Goal: Task Accomplishment & Management: Complete application form

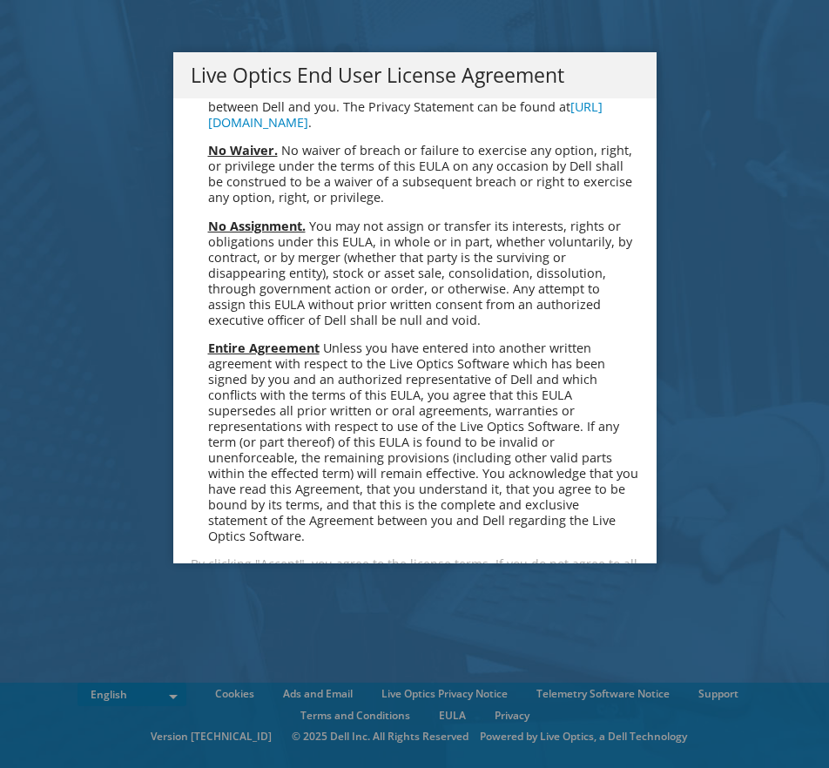
scroll to position [6588, 0]
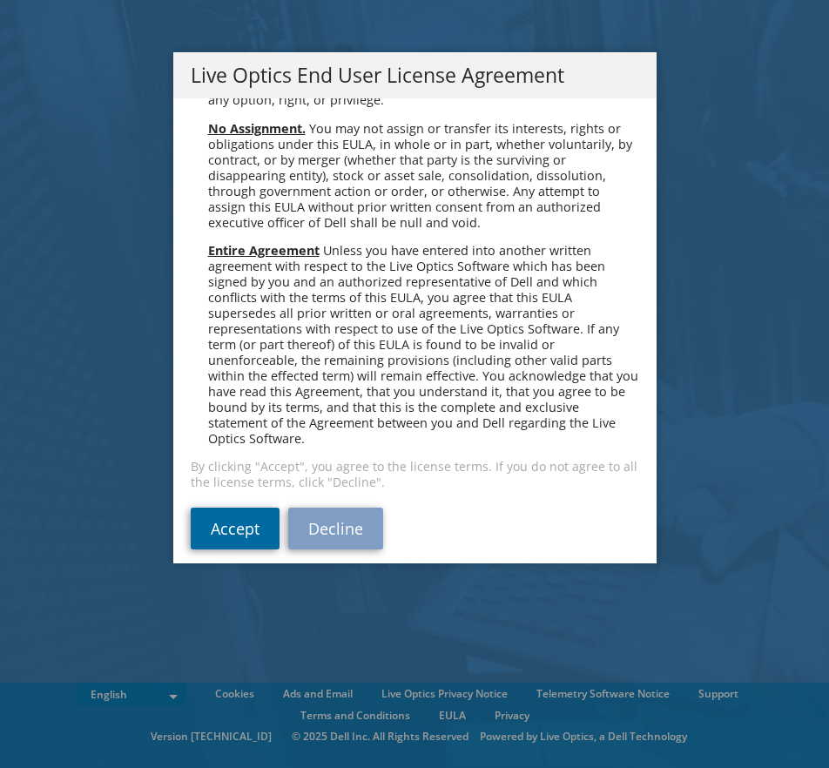
click at [239, 516] on link "Accept" at bounding box center [235, 529] width 89 height 42
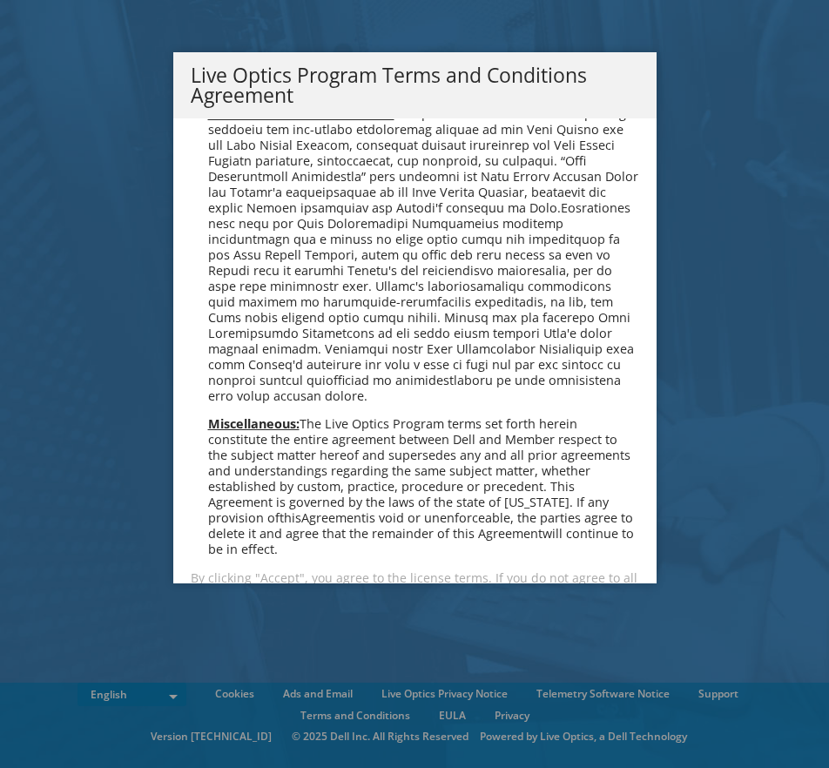
scroll to position [1248, 0]
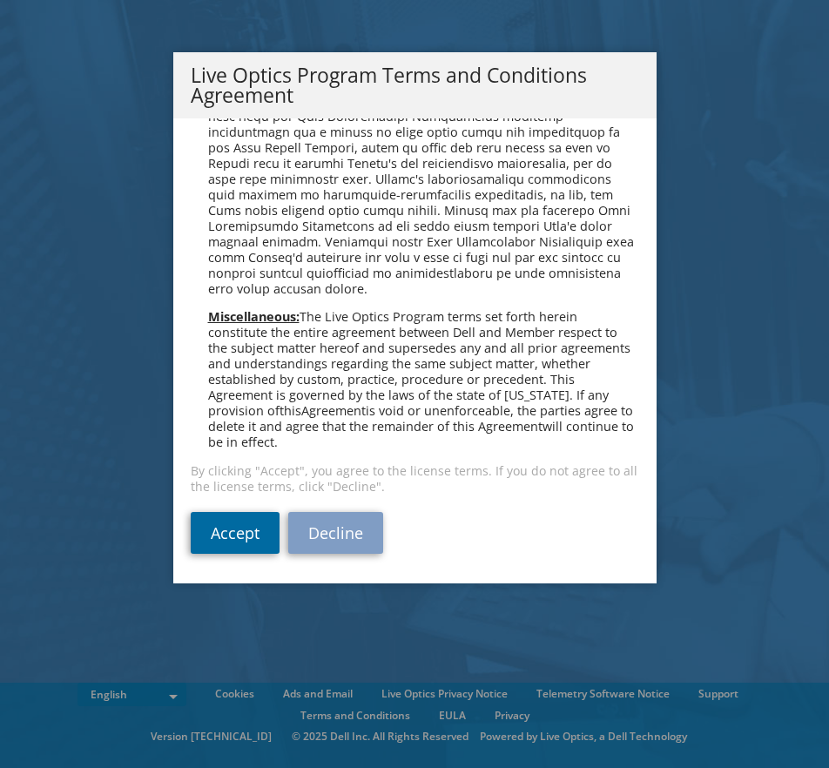
click at [238, 538] on link "Accept" at bounding box center [235, 533] width 89 height 42
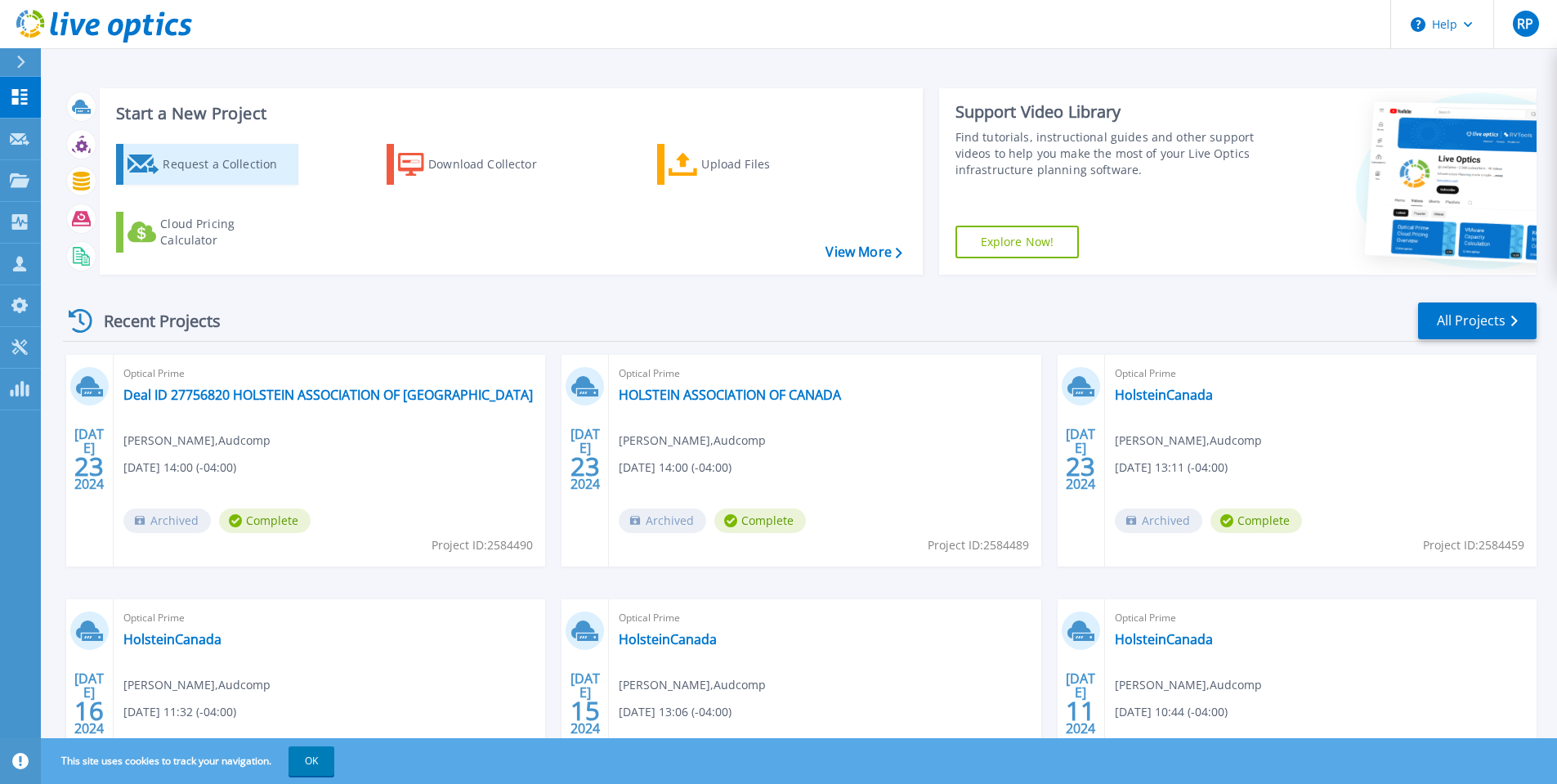
click at [204, 165] on div "Request a Collection" at bounding box center [227, 164] width 130 height 33
click at [192, 166] on div "Request a Collection" at bounding box center [227, 164] width 130 height 33
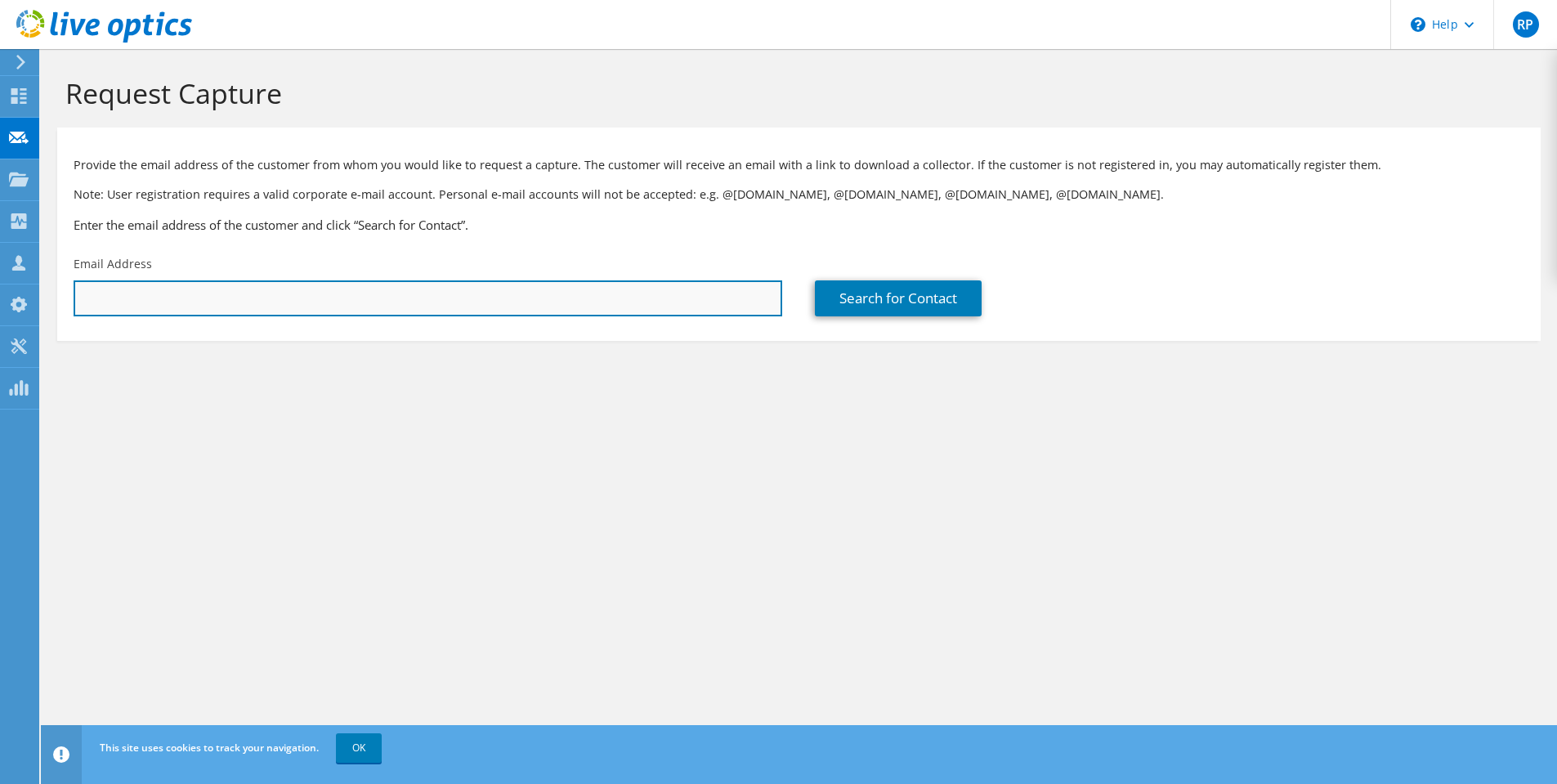
click at [103, 302] on input "text" at bounding box center [427, 298] width 708 height 36
click at [153, 296] on input "text" at bounding box center [427, 298] width 708 height 36
paste input "[PERSON_NAME][EMAIL_ADDRESS][DOMAIN_NAME]"
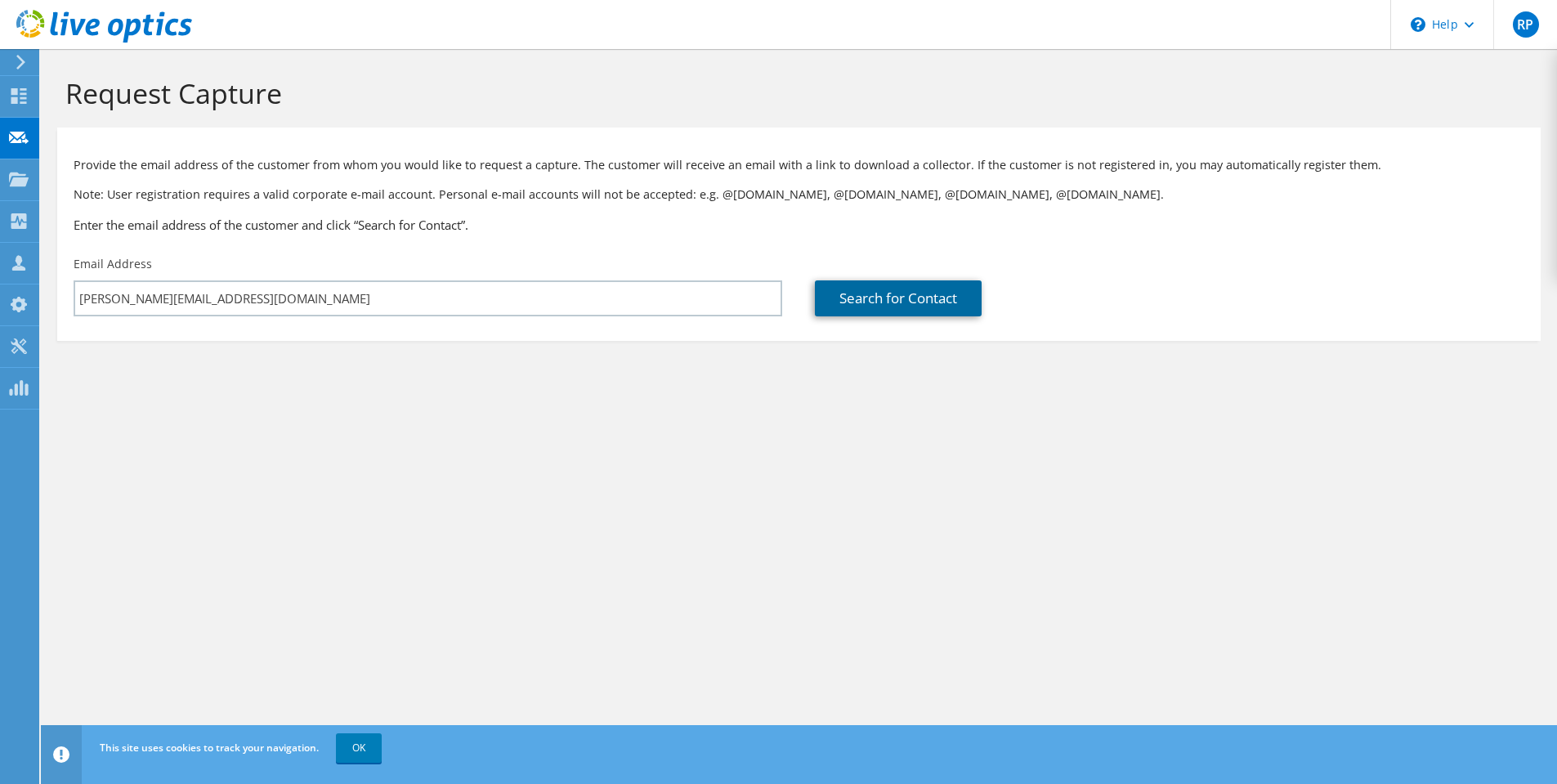
click at [898, 301] on link "Search for Contact" at bounding box center [899, 298] width 167 height 36
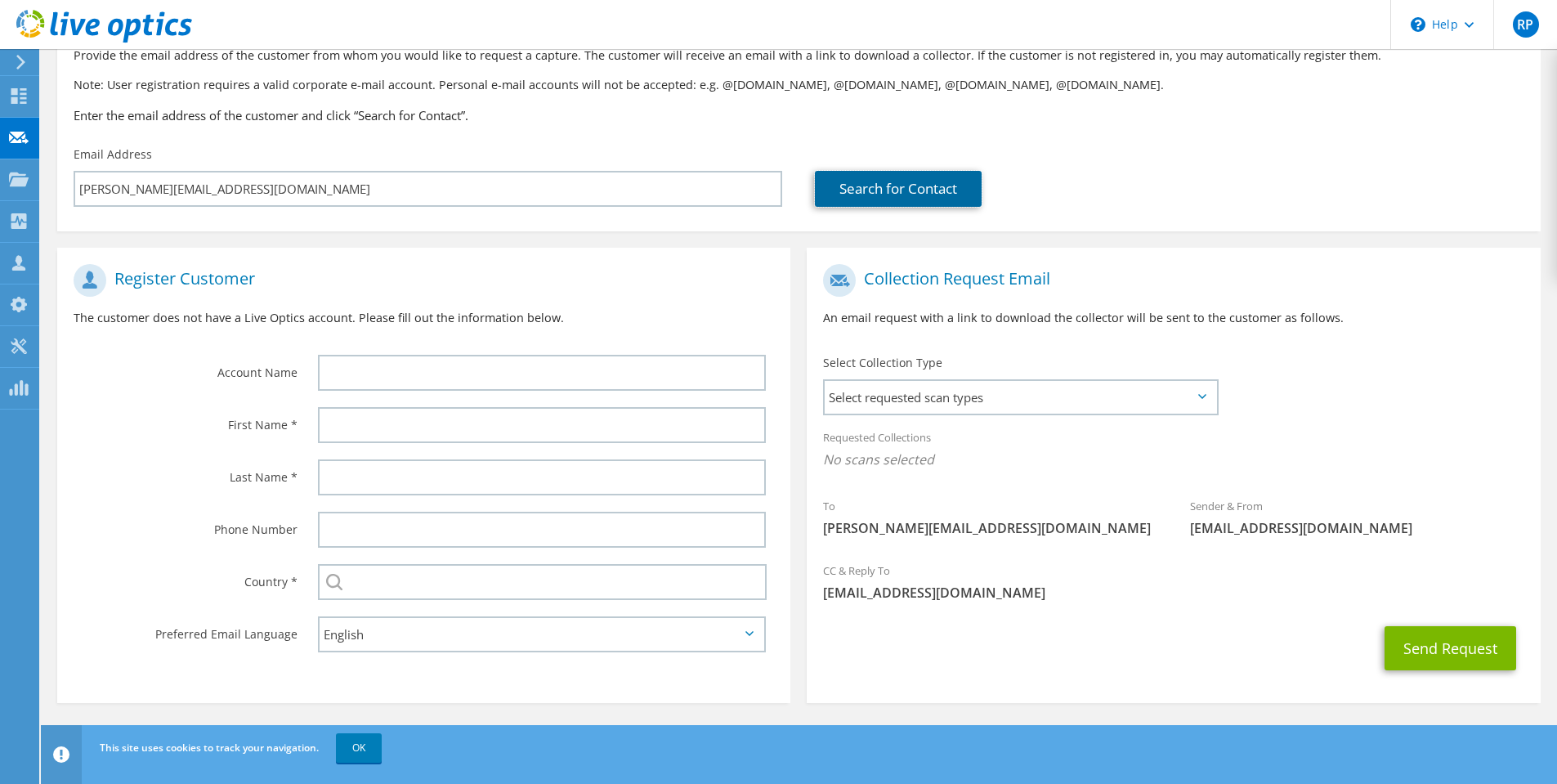
scroll to position [111, 0]
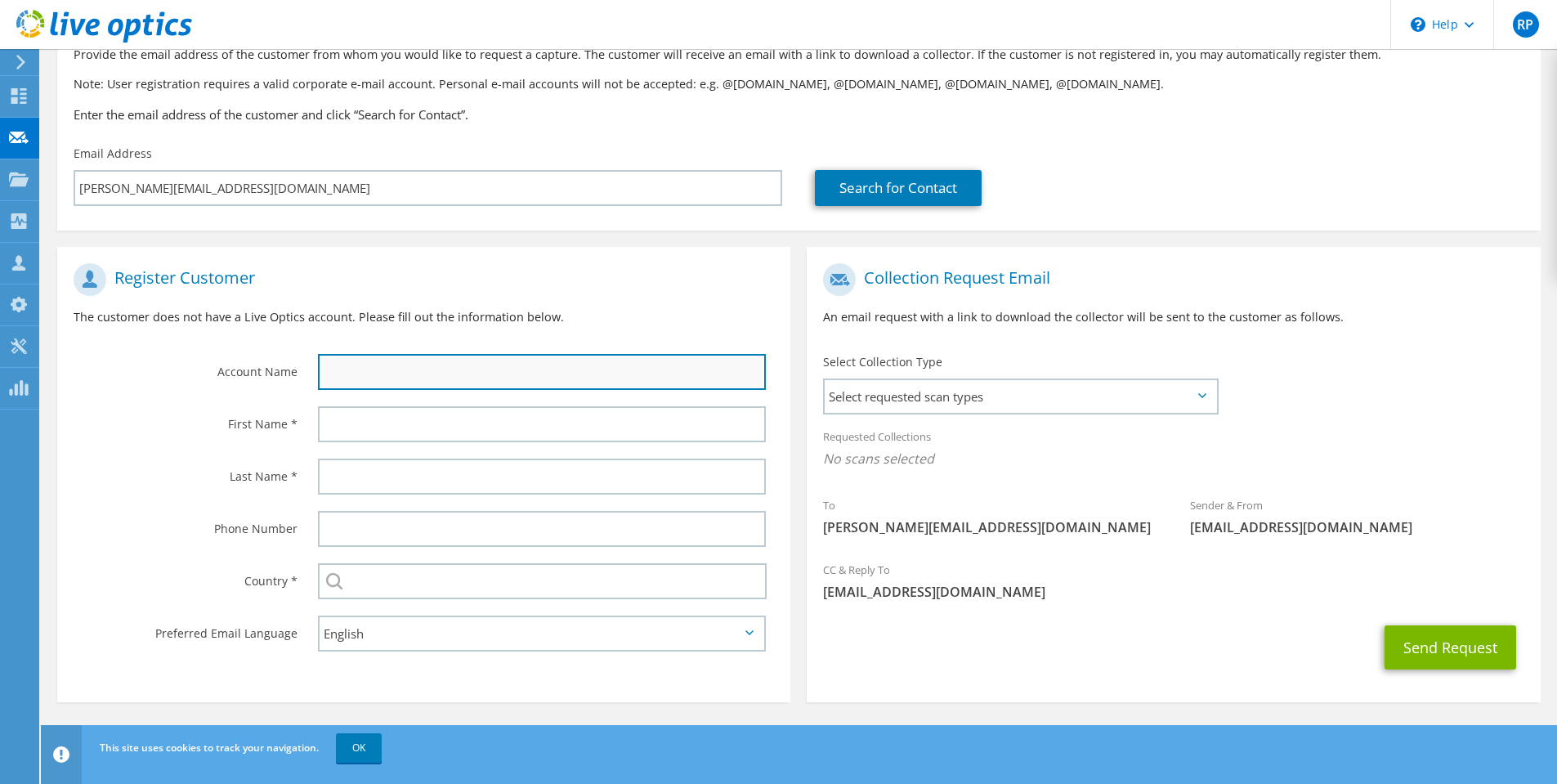
click at [349, 371] on input "text" at bounding box center [541, 371] width 447 height 36
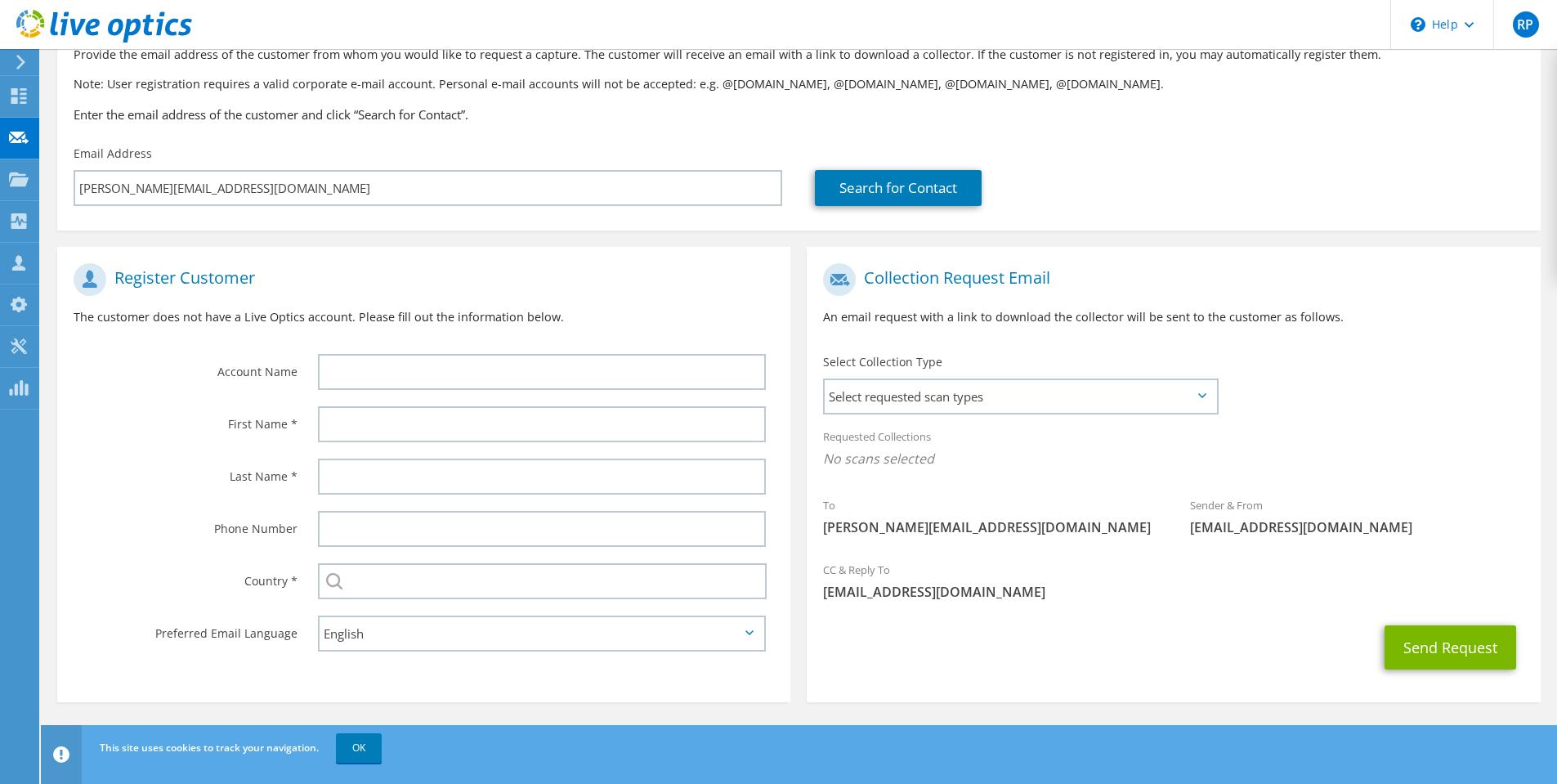
click at [599, 293] on h1 "Register Customer" at bounding box center [419, 279] width 692 height 33
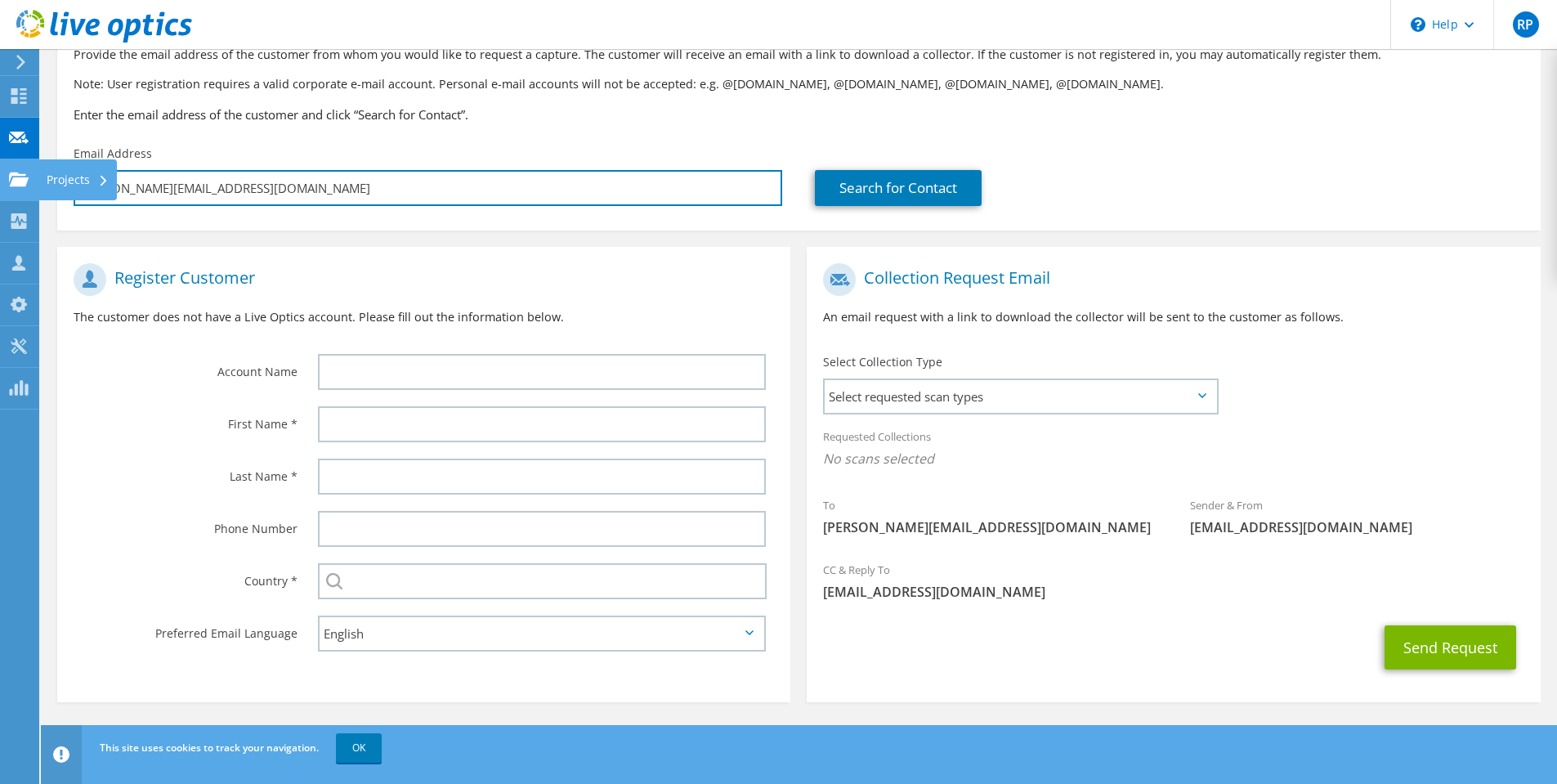
drag, startPoint x: 256, startPoint y: 191, endPoint x: 21, endPoint y: 188, distance: 235.0
click at [21, 188] on div "RP Partner Team Member [PERSON_NAME] [EMAIL_ADDRESS][DOMAIN_NAME] Audcomp My Pr…" at bounding box center [778, 336] width 1557 height 894
click at [264, 191] on input "[PERSON_NAME][EMAIL_ADDRESS][DOMAIN_NAME]" at bounding box center [427, 188] width 708 height 36
click at [264, 186] on input "[PERSON_NAME][EMAIL_ADDRESS][DOMAIN_NAME]" at bounding box center [427, 188] width 708 height 36
click at [244, 187] on input "[PERSON_NAME][EMAIL_ADDRESS][DOMAIN_NAME]" at bounding box center [427, 188] width 708 height 36
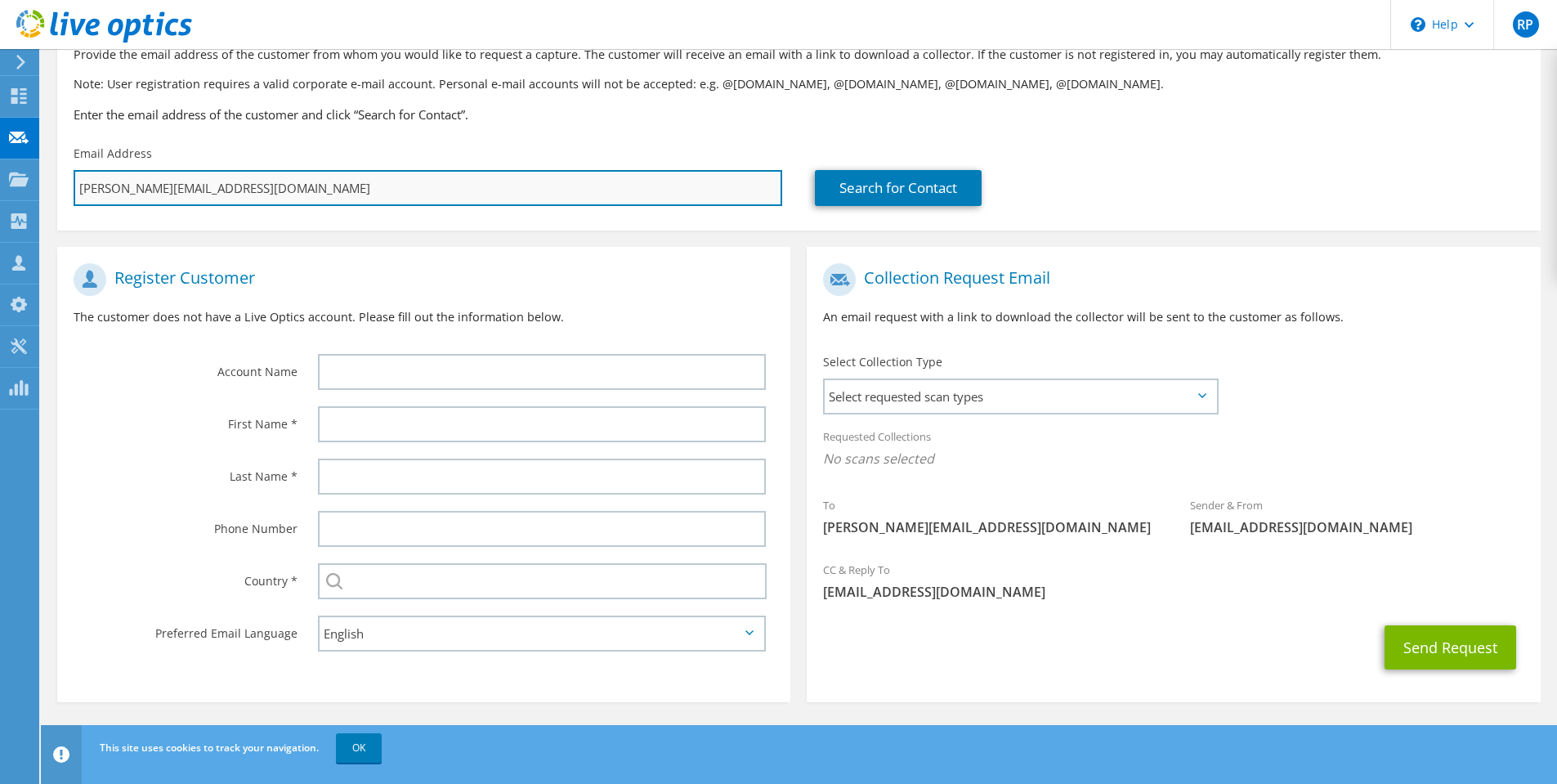
drag, startPoint x: 234, startPoint y: 189, endPoint x: 80, endPoint y: 188, distance: 154.0
click at [80, 188] on input "[PERSON_NAME][EMAIL_ADDRESS][DOMAIN_NAME]" at bounding box center [427, 188] width 708 height 36
paste input "[EMAIL_ADDRESS][DOMAIN_NAME]"
type input "[EMAIL_ADDRESS][DOMAIN_NAME]"
type input "Select"
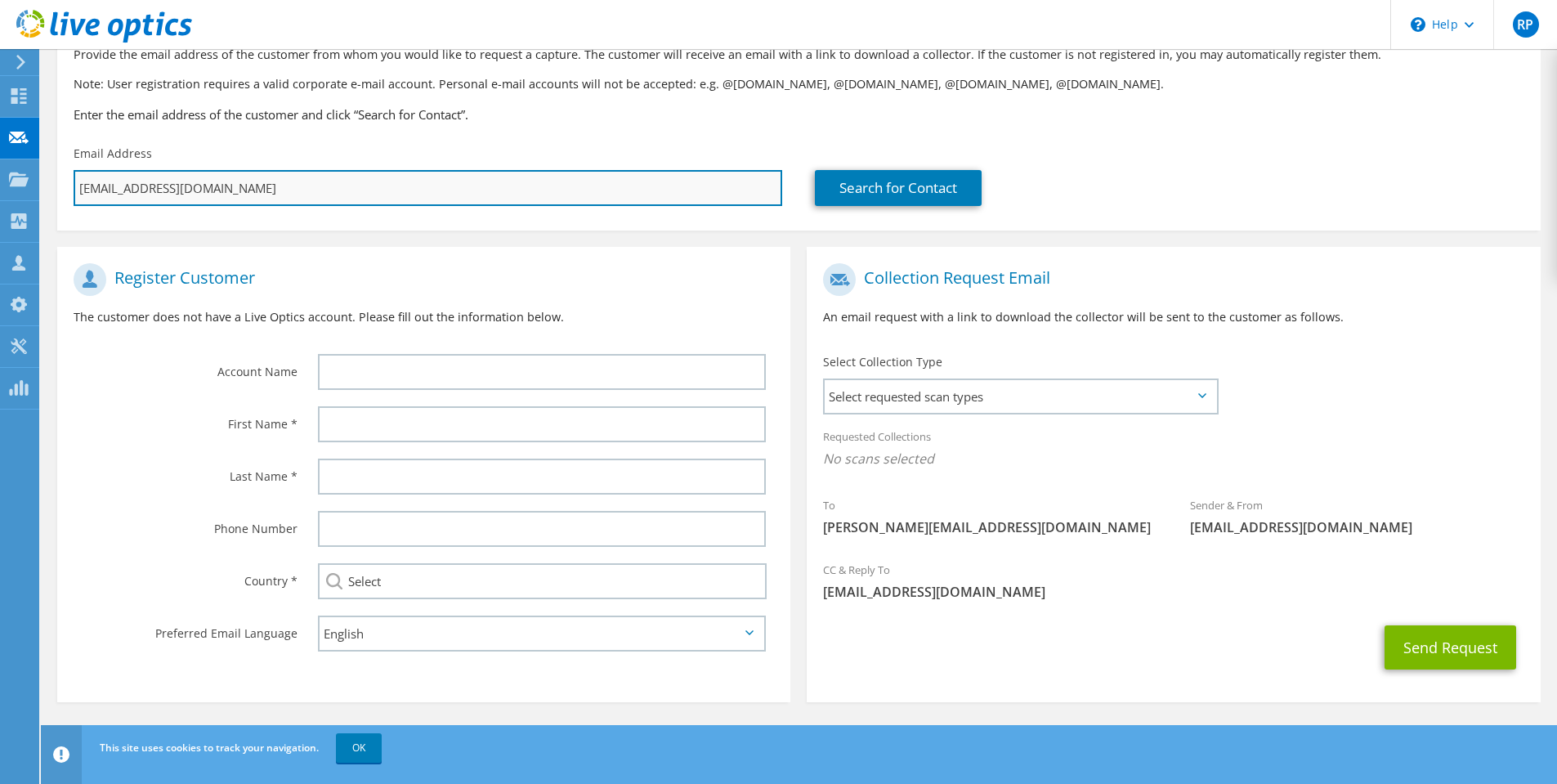
scroll to position [0, 0]
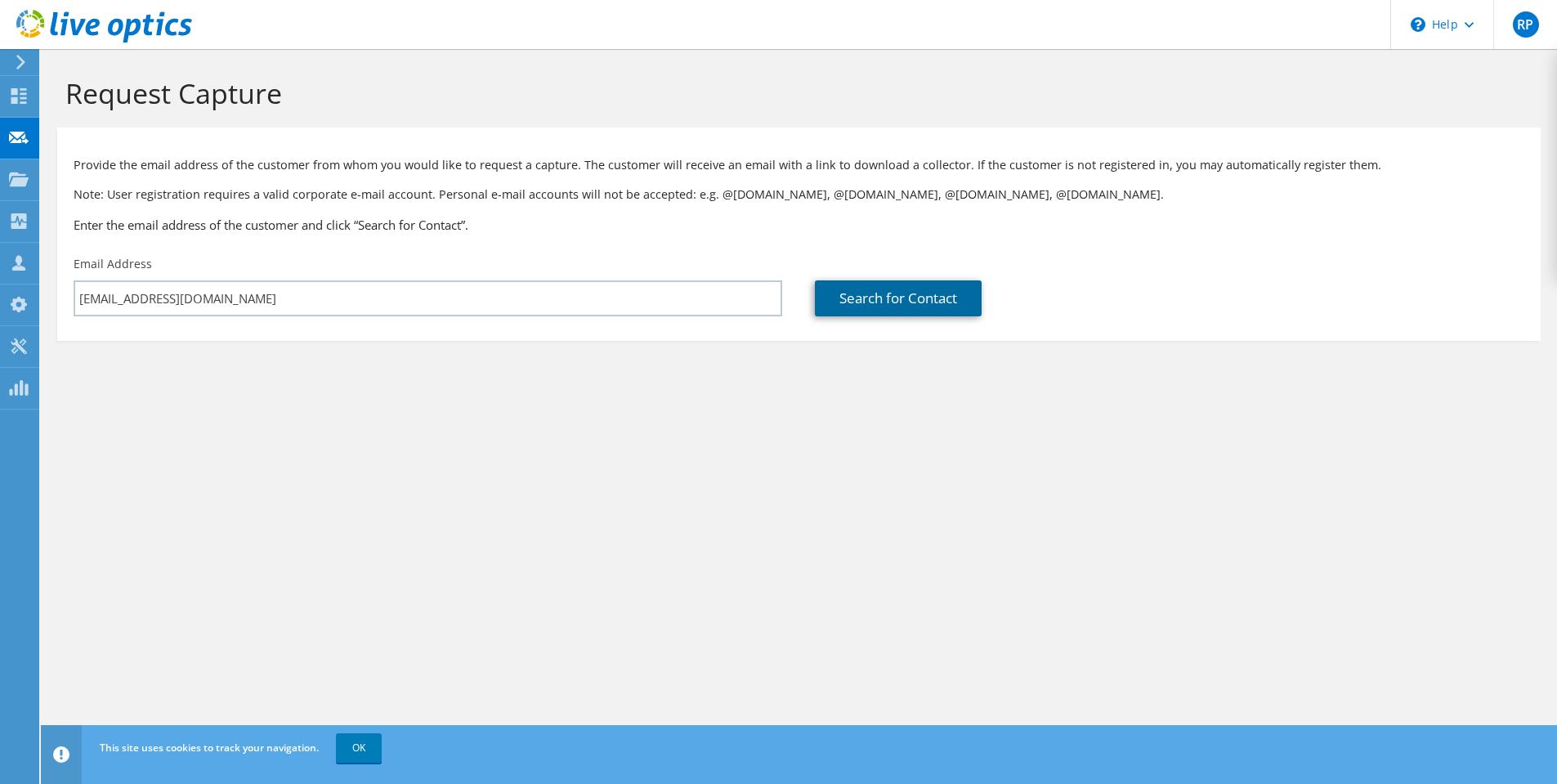
click at [904, 304] on link "Search for Contact" at bounding box center [899, 298] width 167 height 36
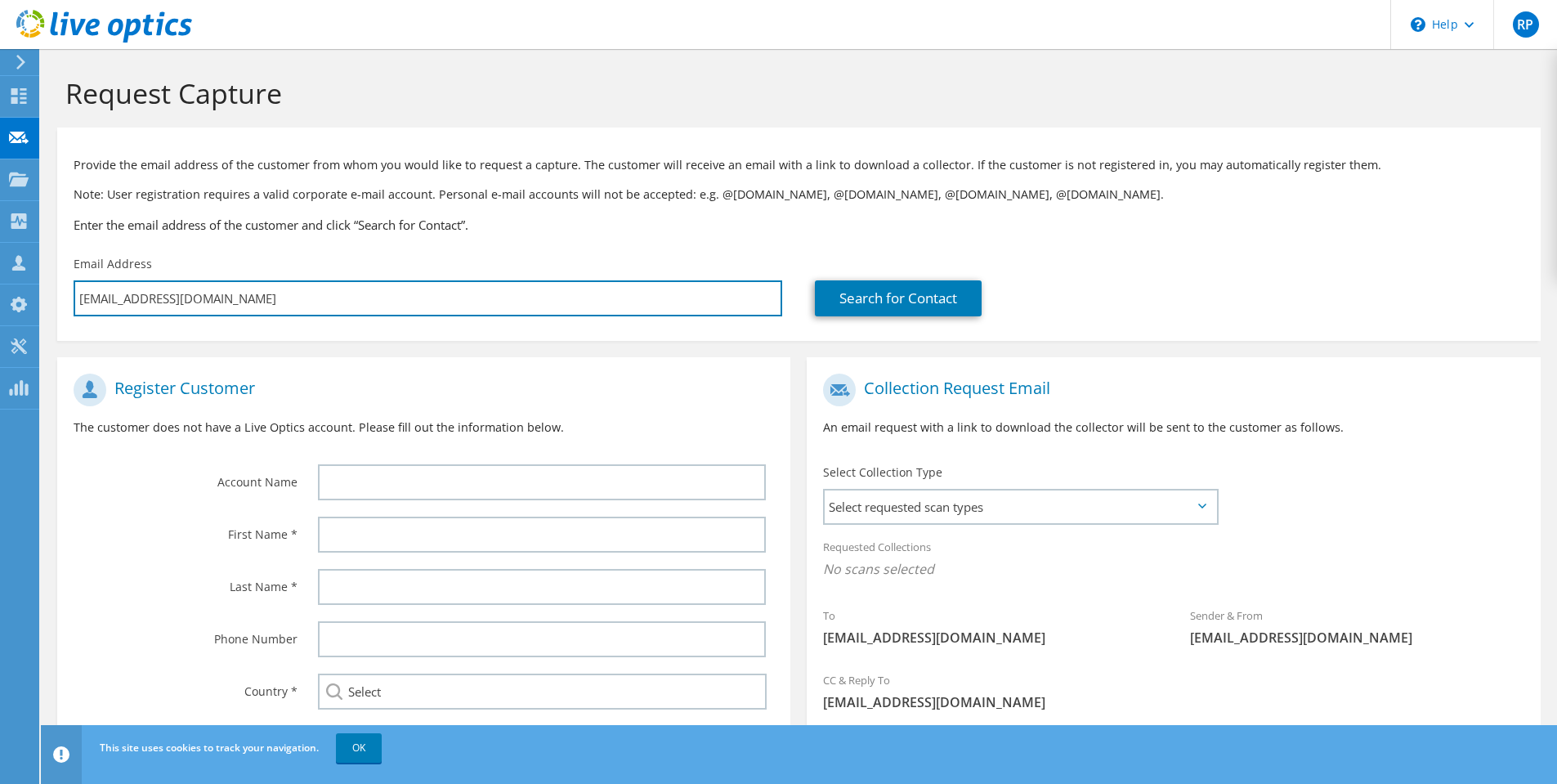
drag, startPoint x: 206, startPoint y: 302, endPoint x: -41, endPoint y: 296, distance: 247.1
click at [0, 296] on html "RP Partner Team Member [PERSON_NAME] [EMAIL_ADDRESS][DOMAIN_NAME] Audcomp My Pr…" at bounding box center [778, 392] width 1557 height 784
paste input "[EMAIL_ADDRESS][DOMAIN_NAME]"
type input "[PERSON_NAME][EMAIL_ADDRESS][DOMAIN_NAME]"
type input "Select"
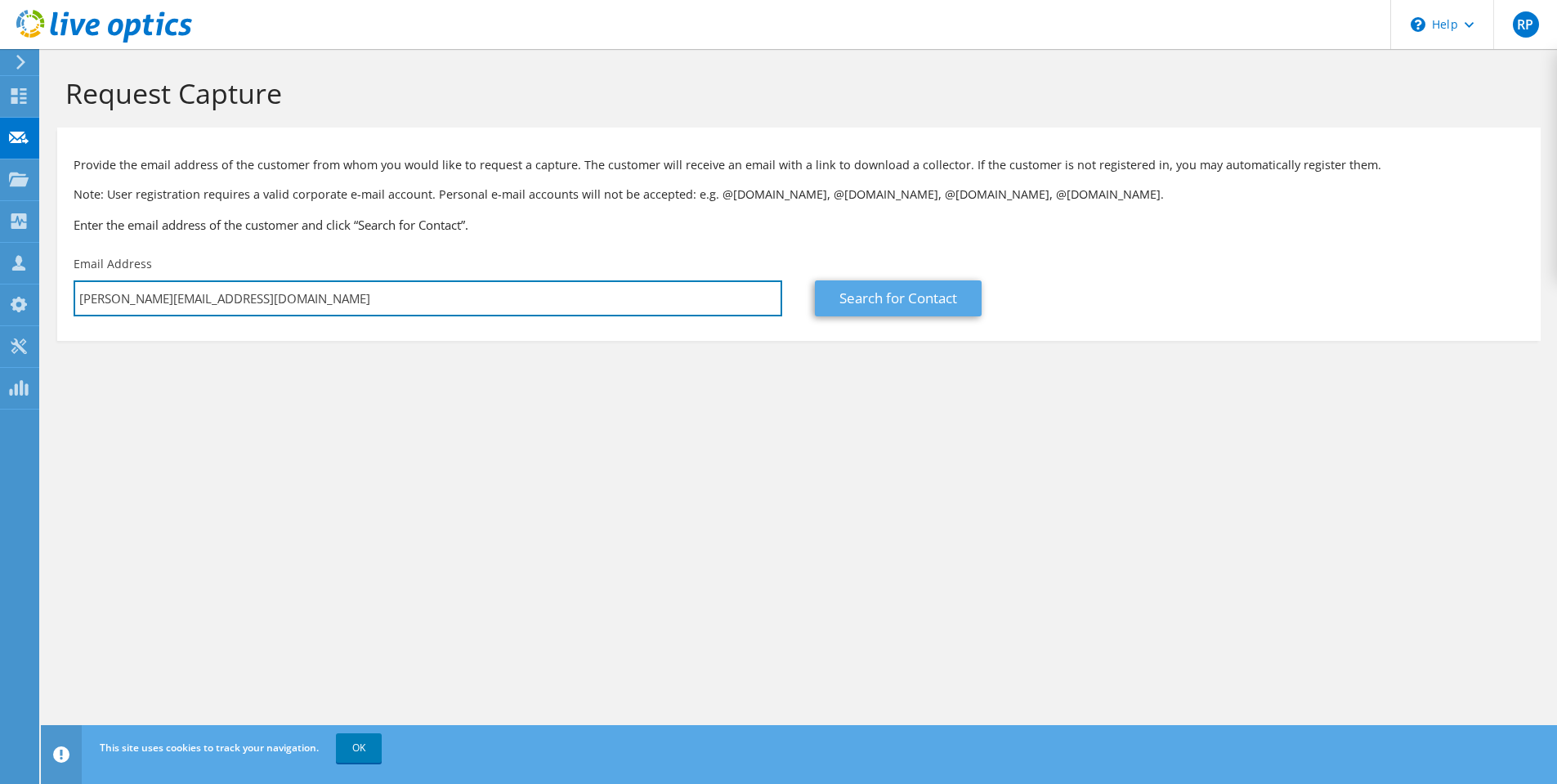
type input "[PERSON_NAME][EMAIL_ADDRESS][DOMAIN_NAME]"
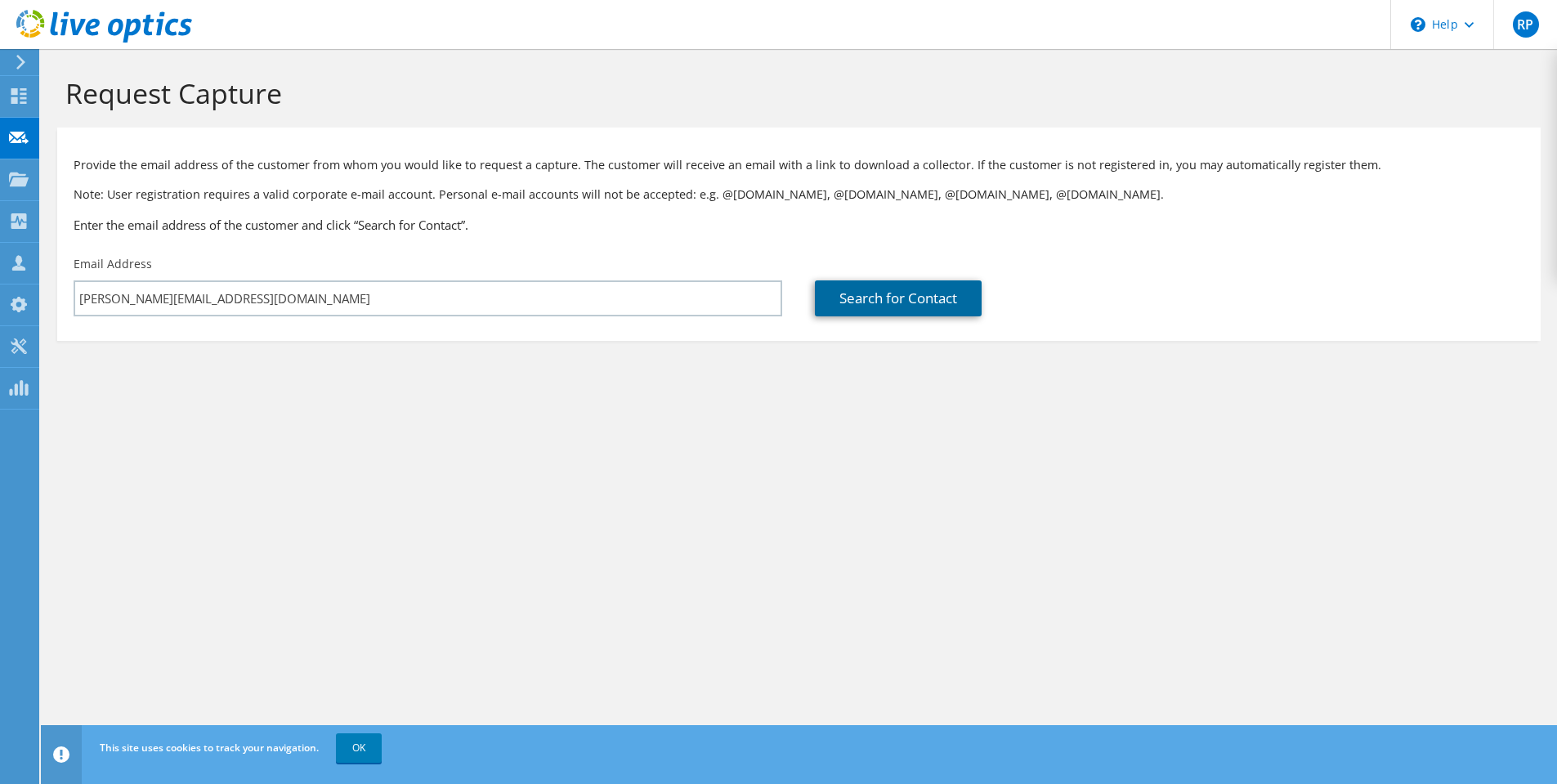
click at [866, 298] on link "Search for Contact" at bounding box center [899, 298] width 167 height 36
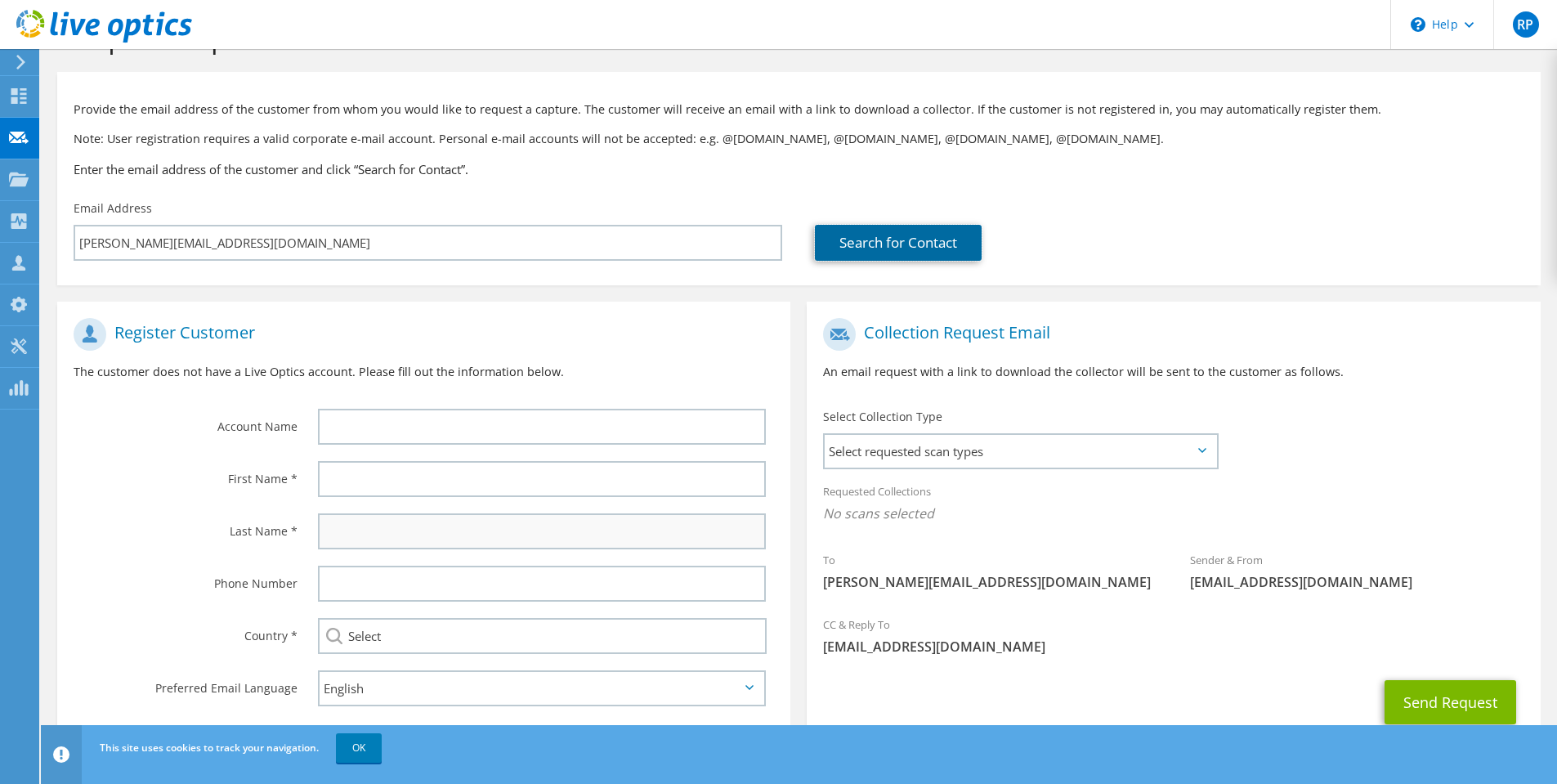
scroll to position [82, 0]
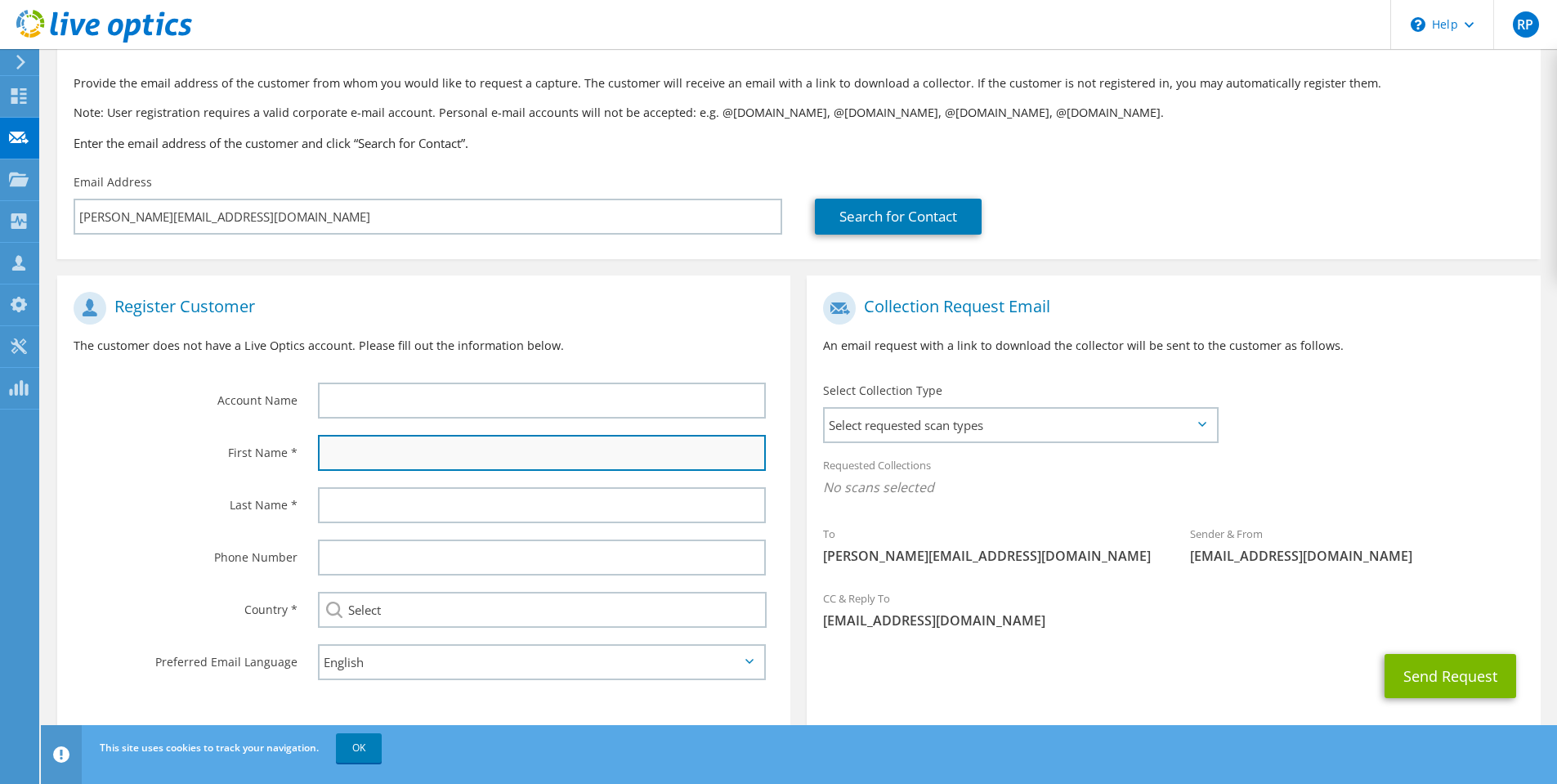
click at [372, 449] on input "text" at bounding box center [541, 452] width 447 height 36
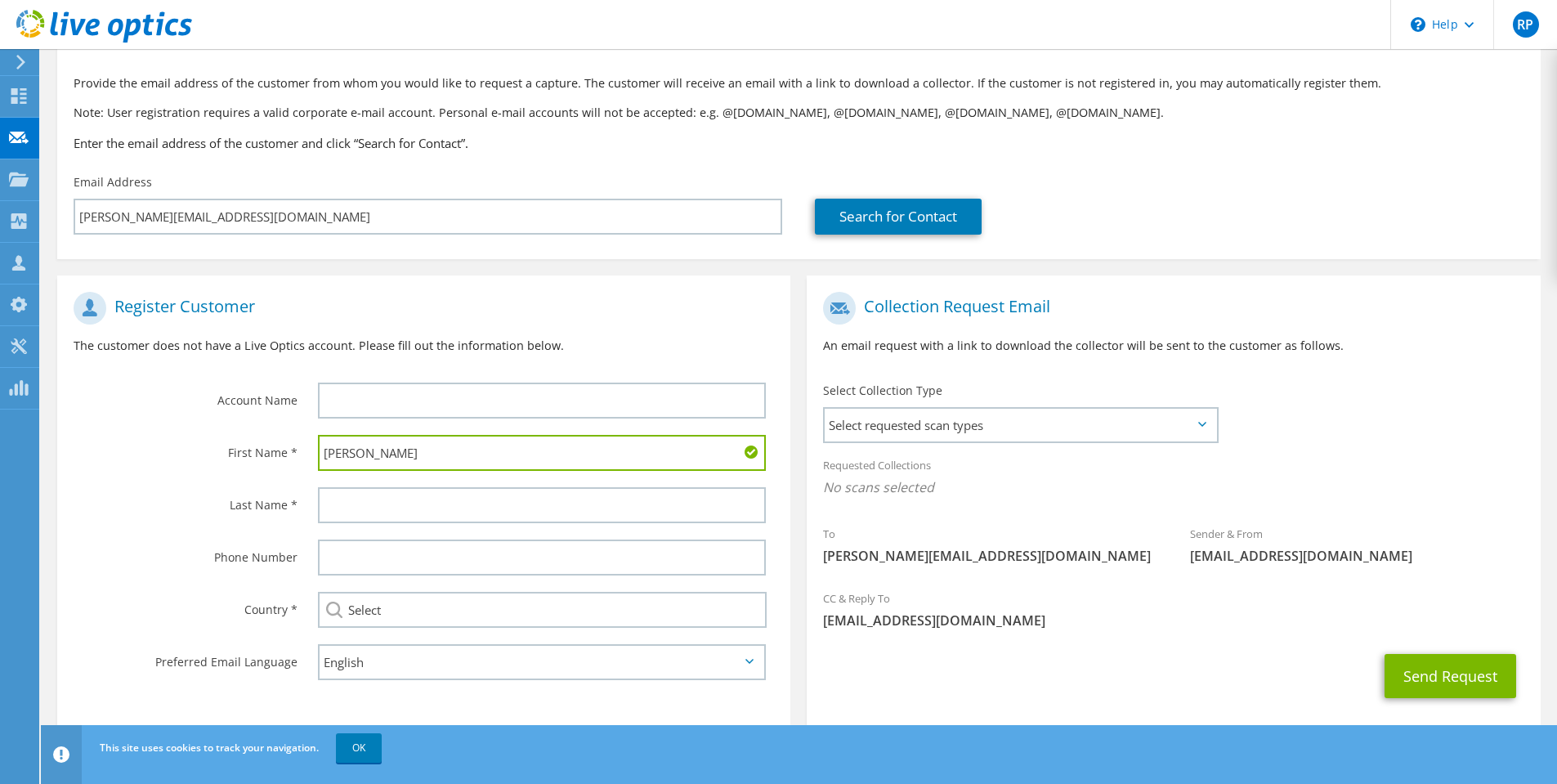
type input "[PERSON_NAME]"
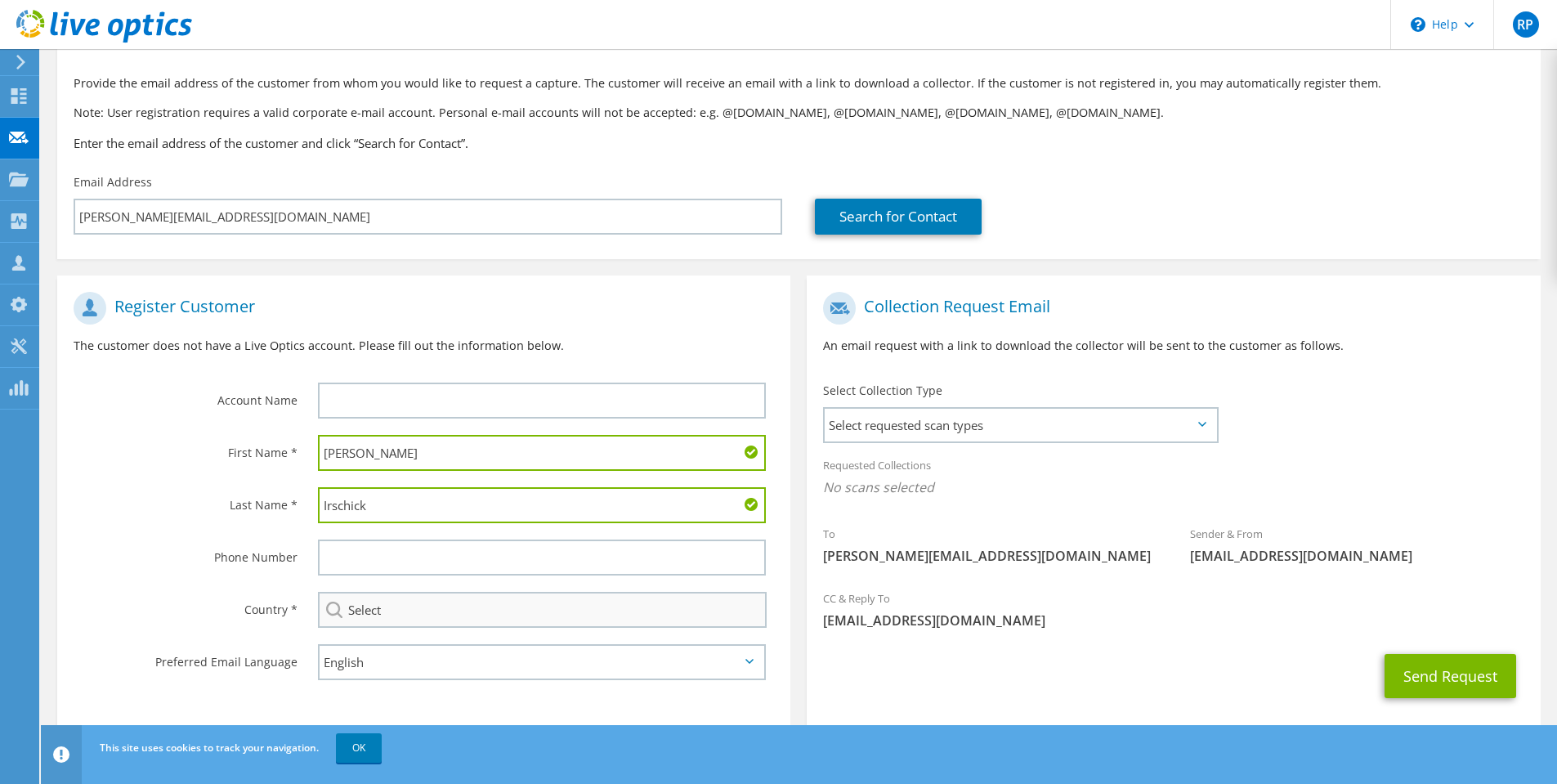
type input "Irschick"
click at [388, 612] on input "Select" at bounding box center [542, 610] width 448 height 36
click at [416, 604] on input "Select" at bounding box center [542, 610] width 448 height 36
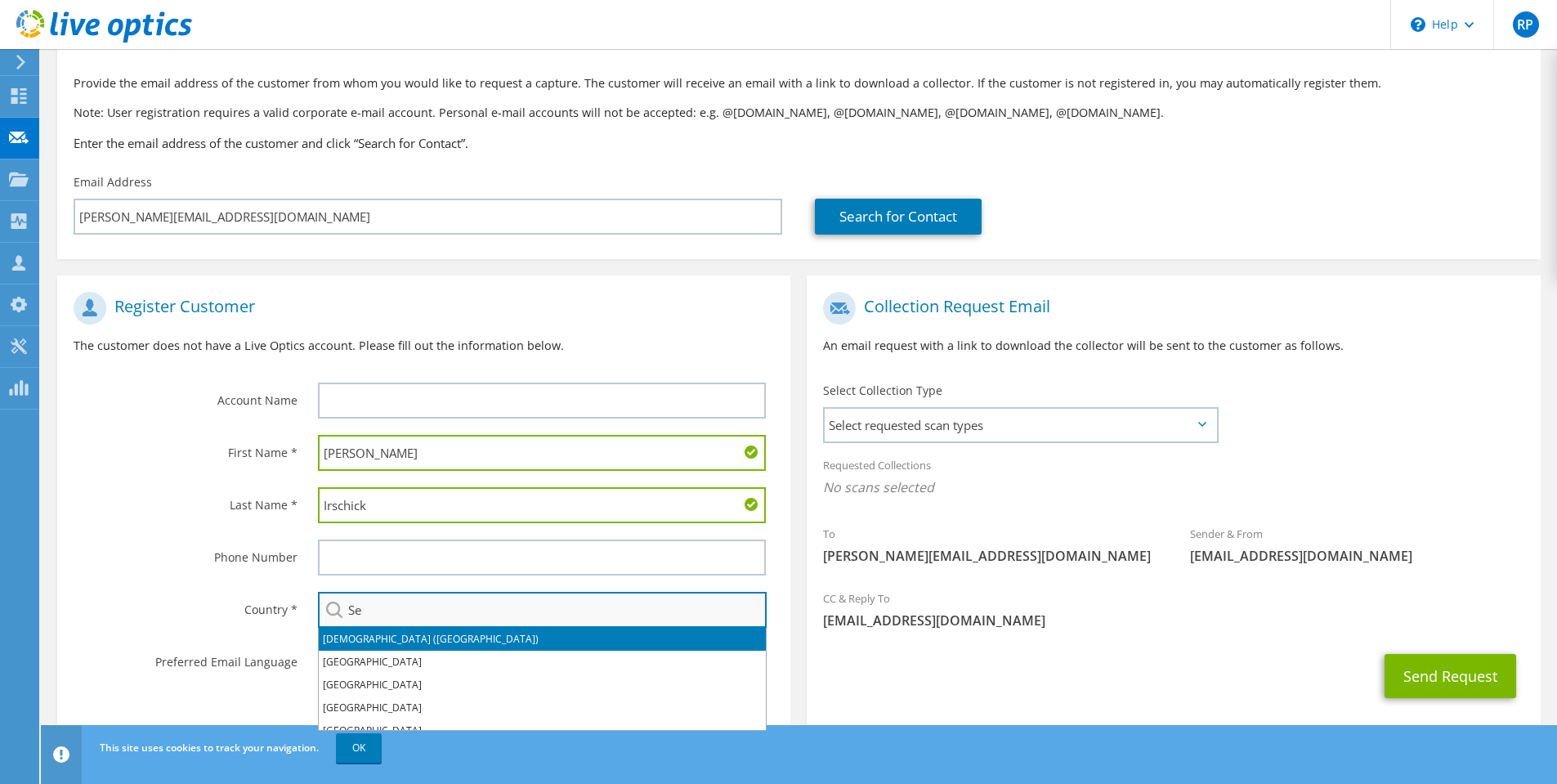
type input "S"
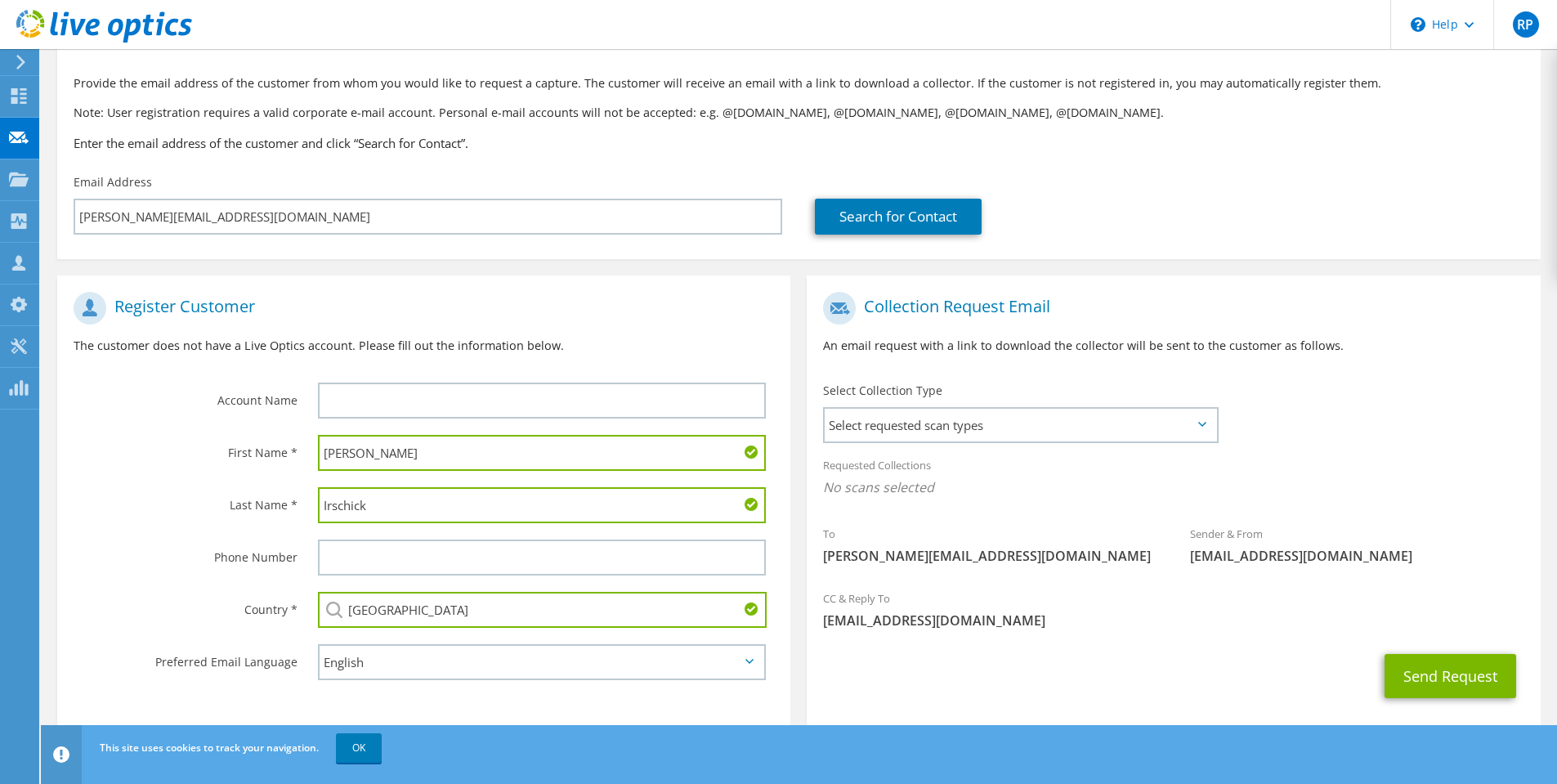
drag, startPoint x: 401, startPoint y: 607, endPoint x: 385, endPoint y: 609, distance: 16.1
click at [385, 609] on input "[GEOGRAPHIC_DATA]" at bounding box center [542, 610] width 448 height 36
type input "[GEOGRAPHIC_DATA]"
click at [997, 428] on span "Select requested scan types" at bounding box center [1020, 425] width 391 height 33
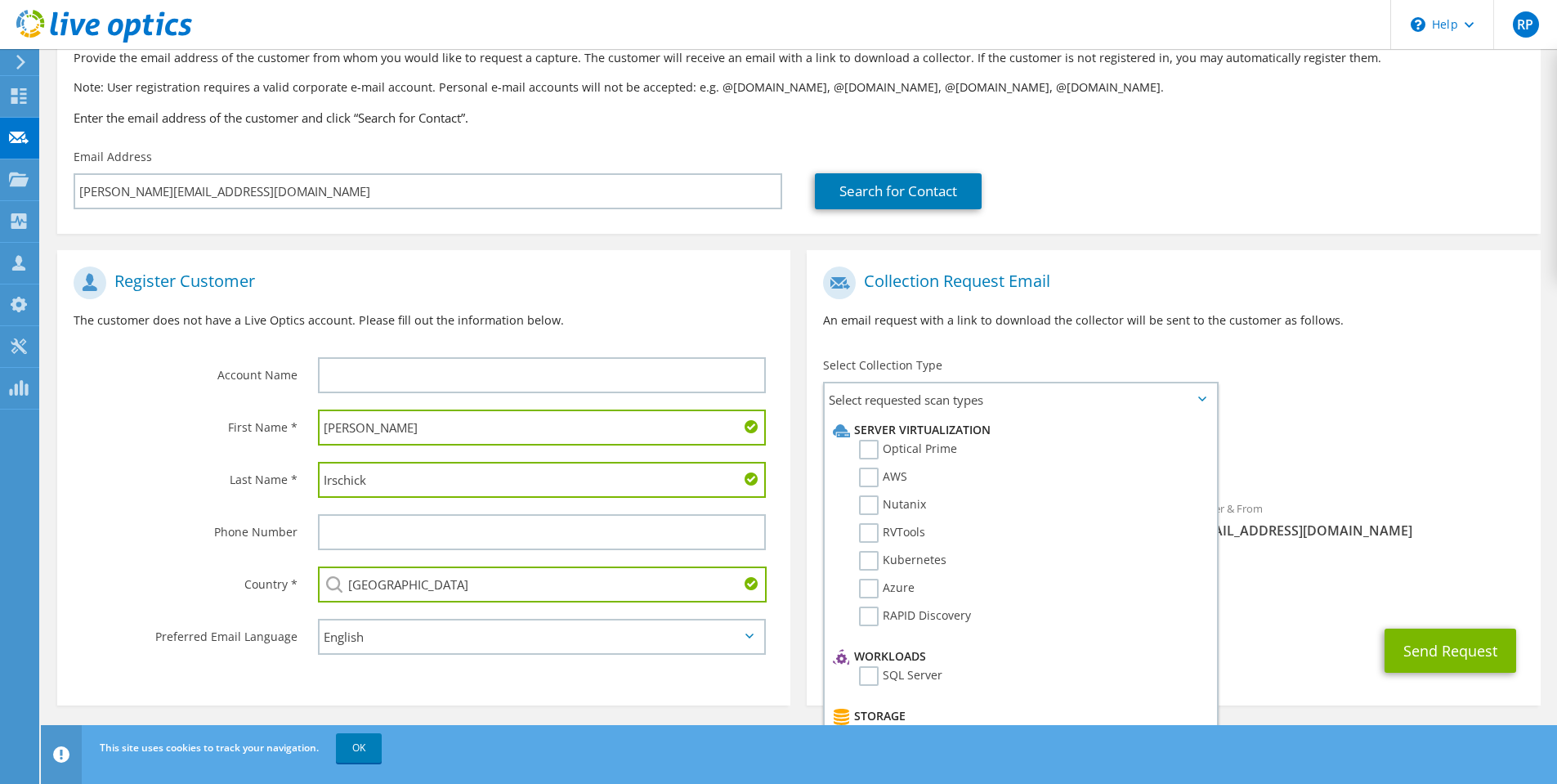
scroll to position [111, 0]
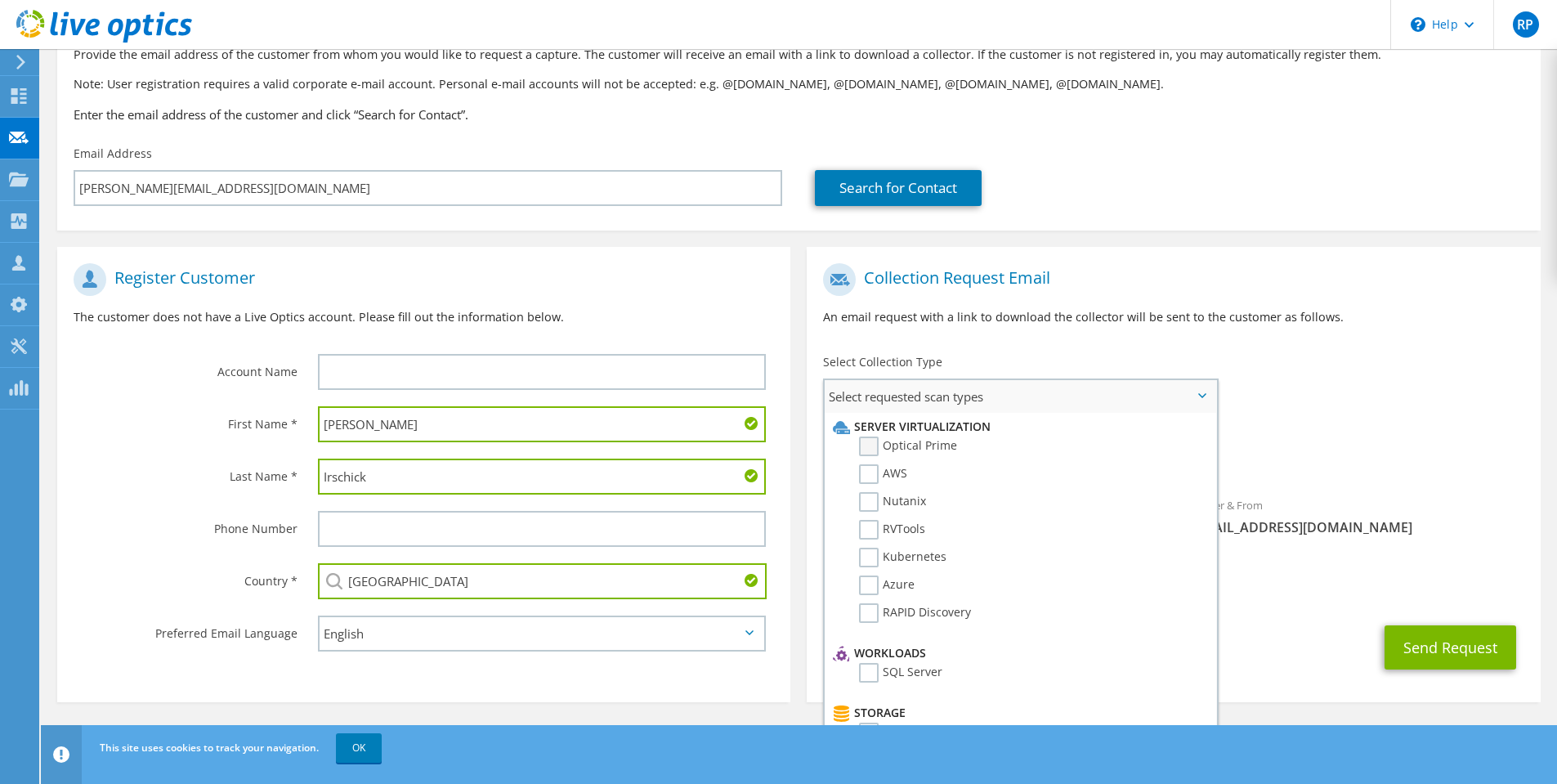
click at [868, 444] on label "Optical Prime" at bounding box center [908, 445] width 98 height 20
click at [0, 0] on input "Optical Prime" at bounding box center [0, 0] width 0 height 0
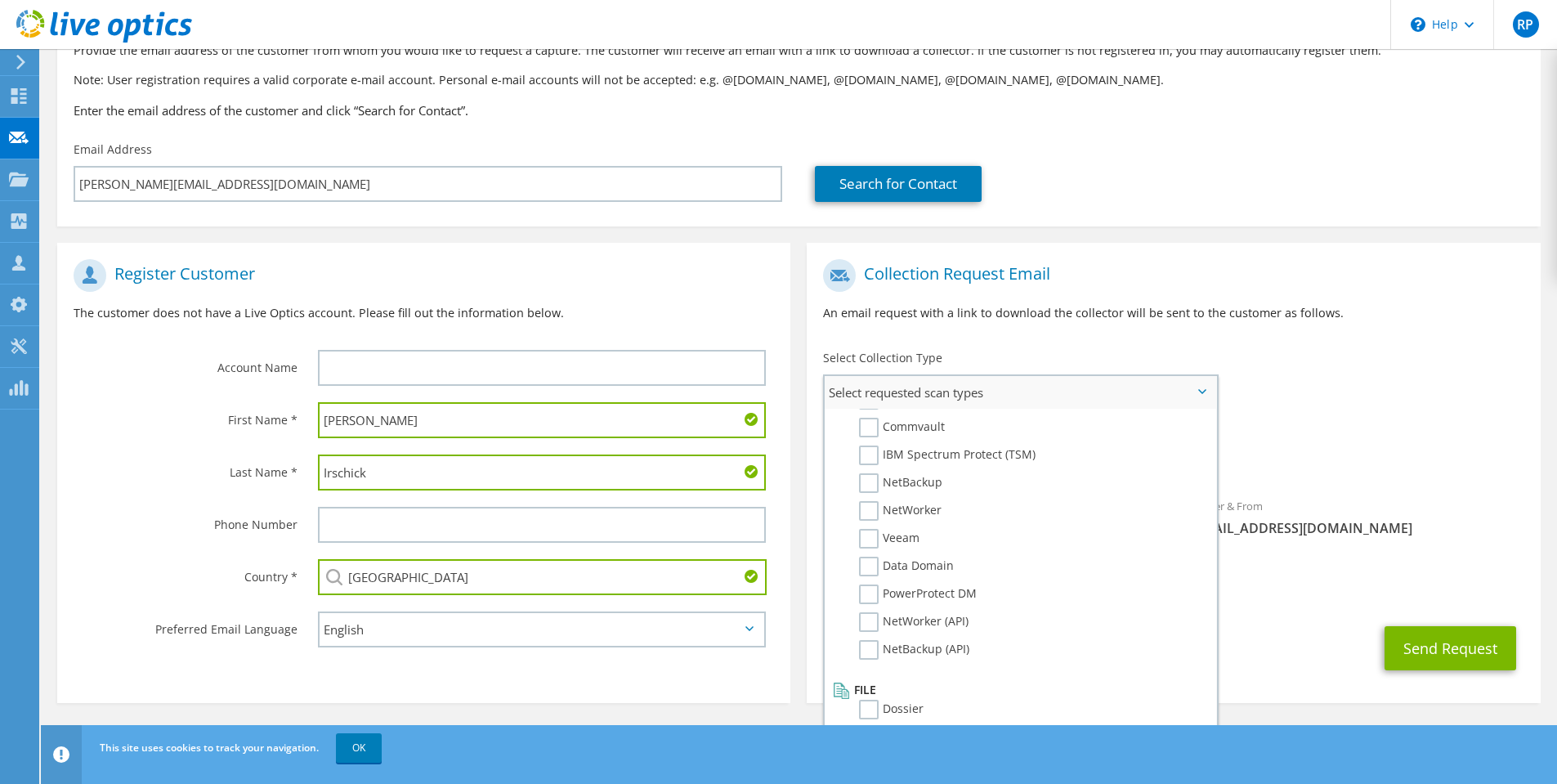
scroll to position [115, 0]
click at [869, 708] on label "Dossier" at bounding box center [891, 708] width 65 height 20
click at [0, 0] on input "Dossier" at bounding box center [0, 0] width 0 height 0
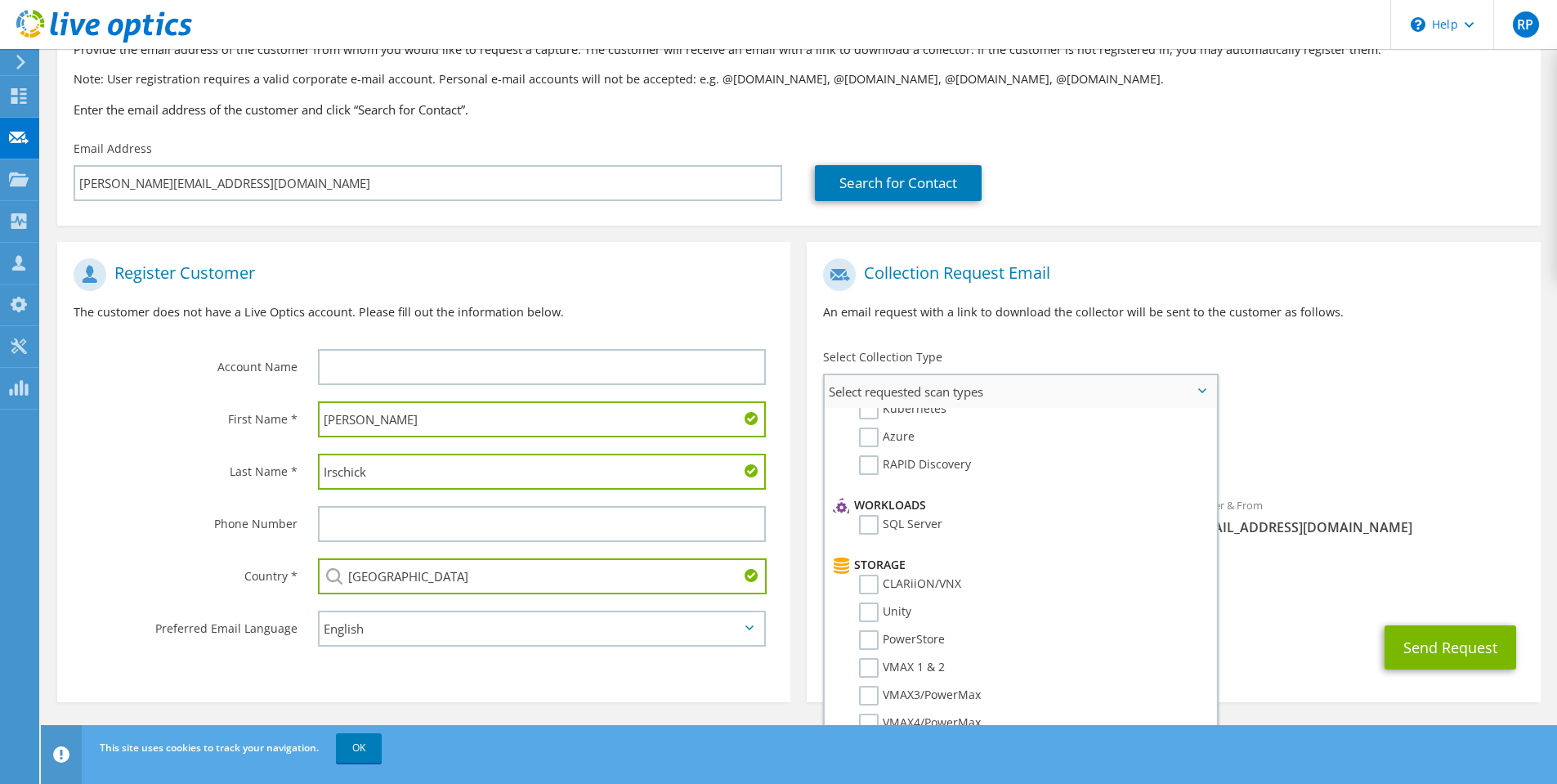
scroll to position [287, 0]
click at [872, 468] on label "Unity" at bounding box center [885, 468] width 53 height 20
click at [0, 0] on input "Unity" at bounding box center [0, 0] width 0 height 0
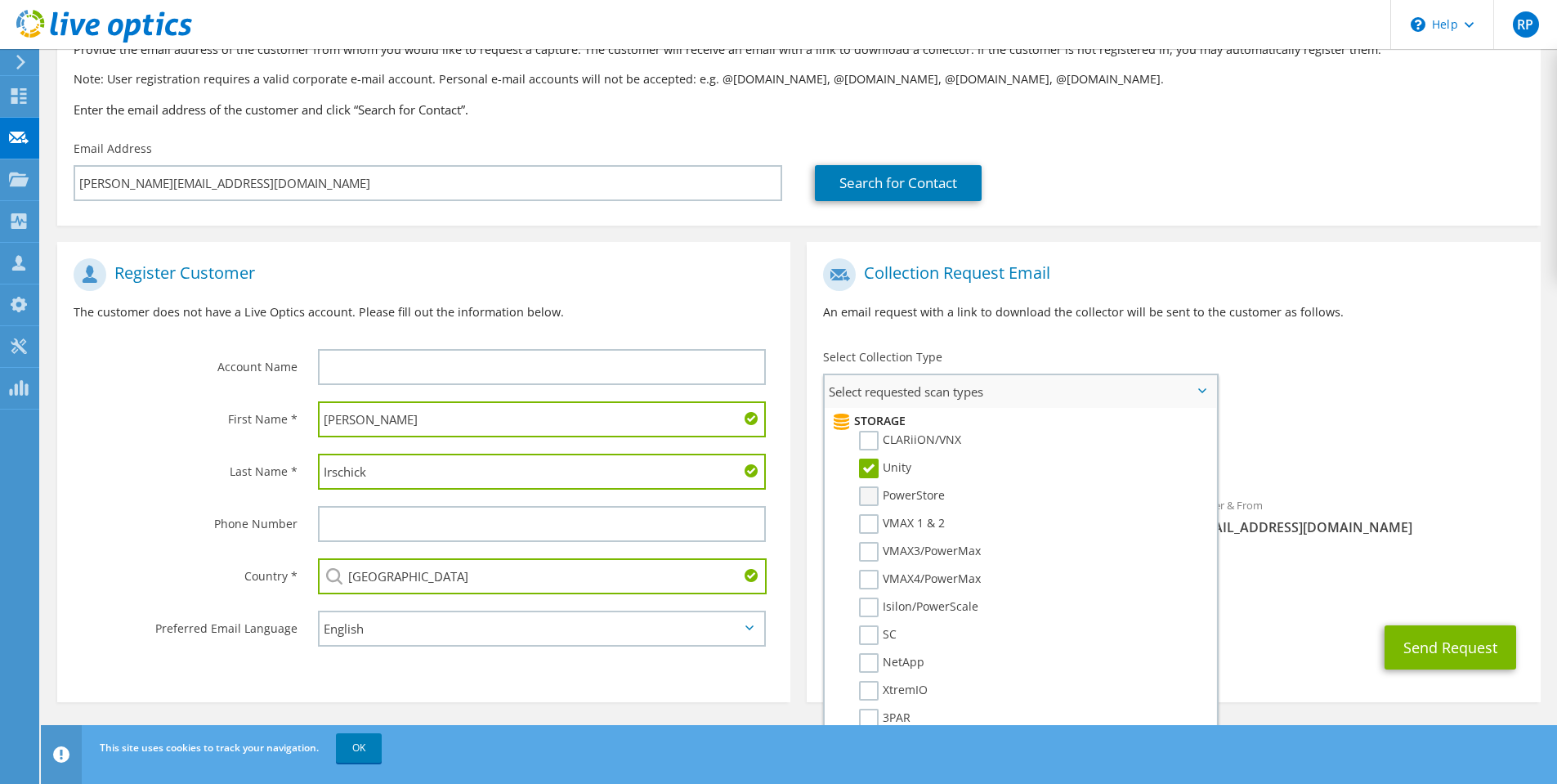
click at [877, 501] on label "PowerStore" at bounding box center [901, 495] width 85 height 20
click at [0, 0] on input "PowerStore" at bounding box center [0, 0] width 0 height 0
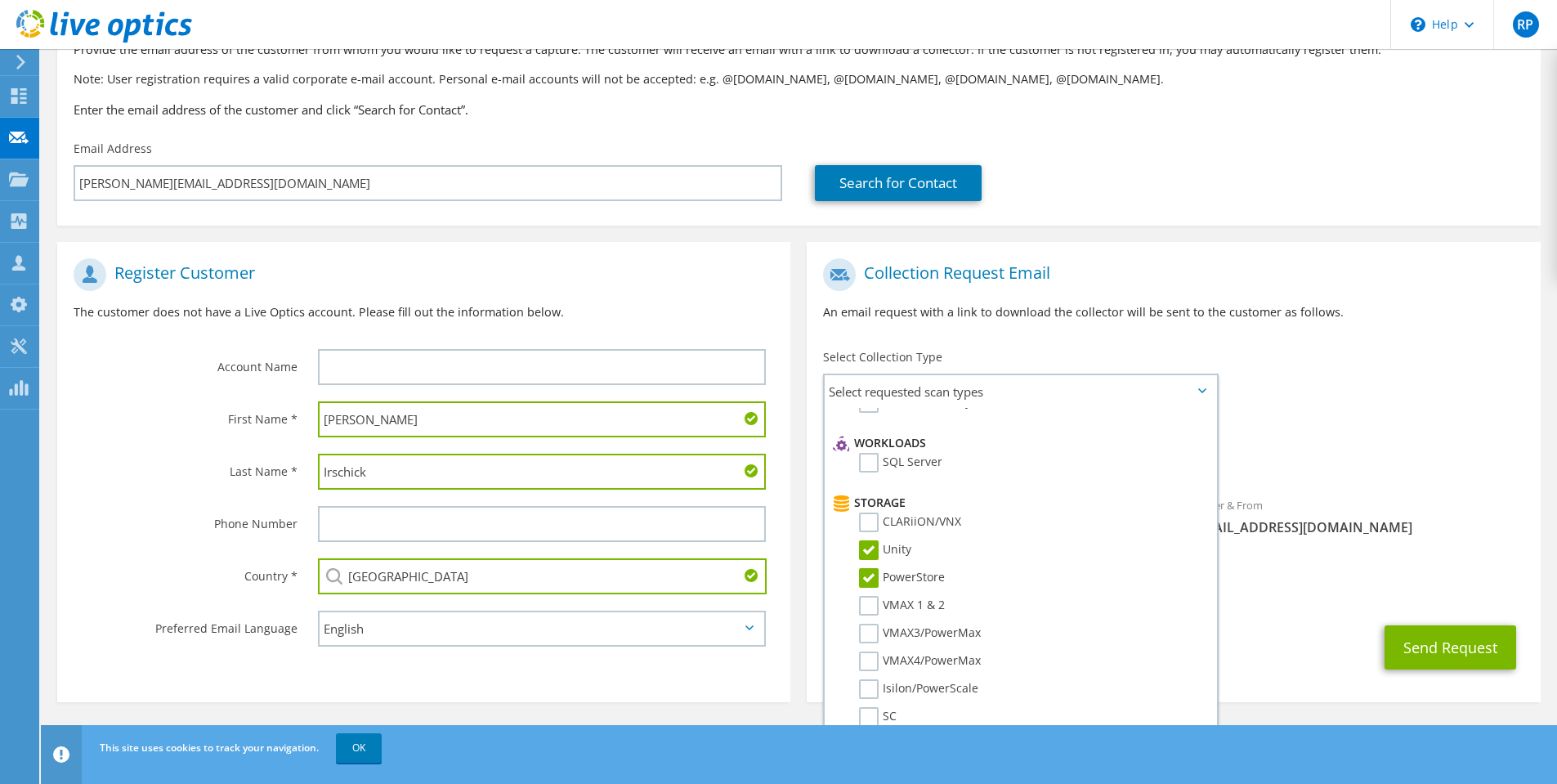
click at [1349, 441] on div "Requested Collections No scans selected Optical Prime Dossier Unity PowerStore" at bounding box center [1172, 447] width 733 height 66
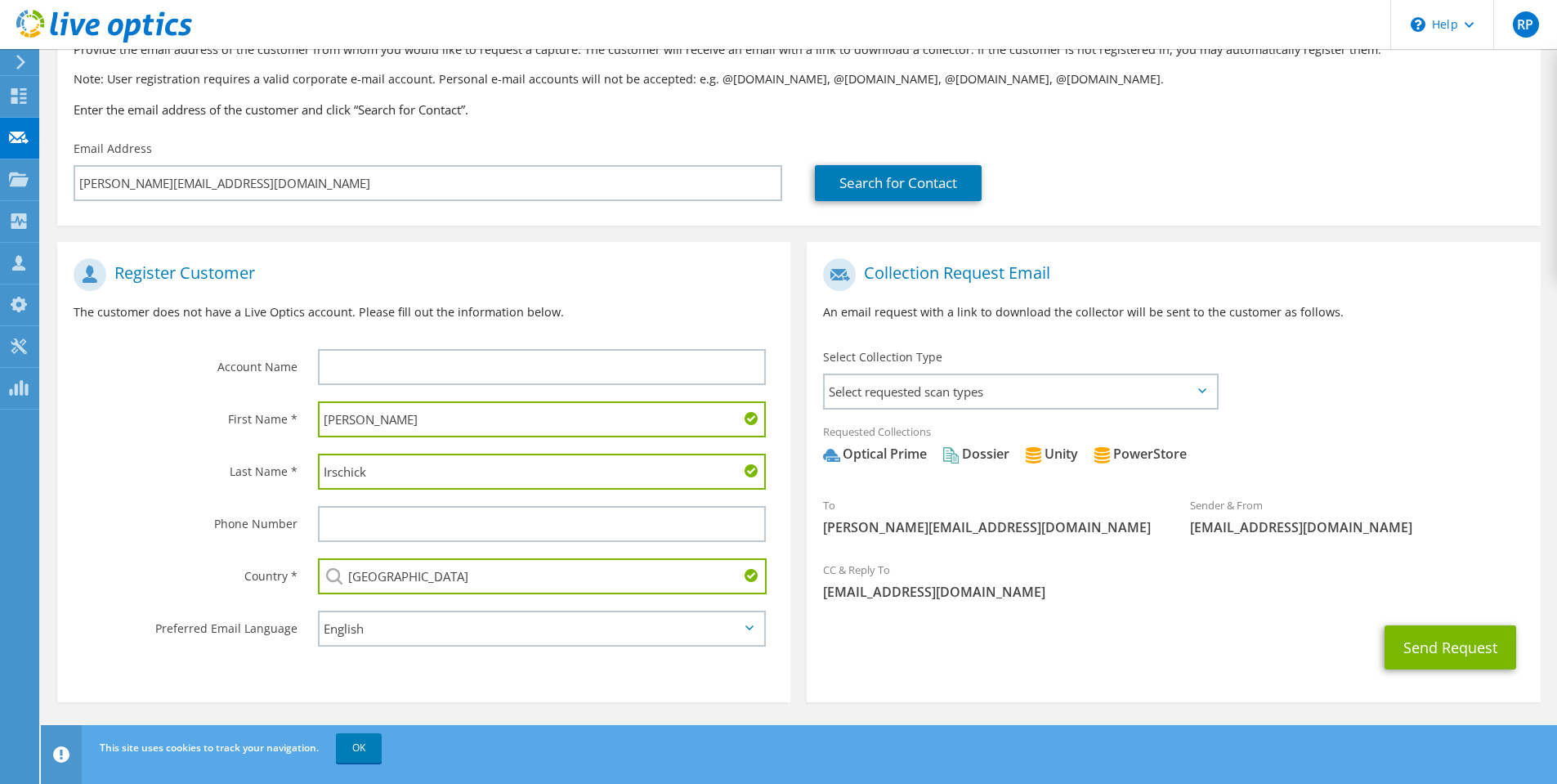
click at [1202, 390] on icon at bounding box center [1202, 390] width 8 height 5
click at [1190, 388] on span "Select requested scan types" at bounding box center [1020, 391] width 391 height 33
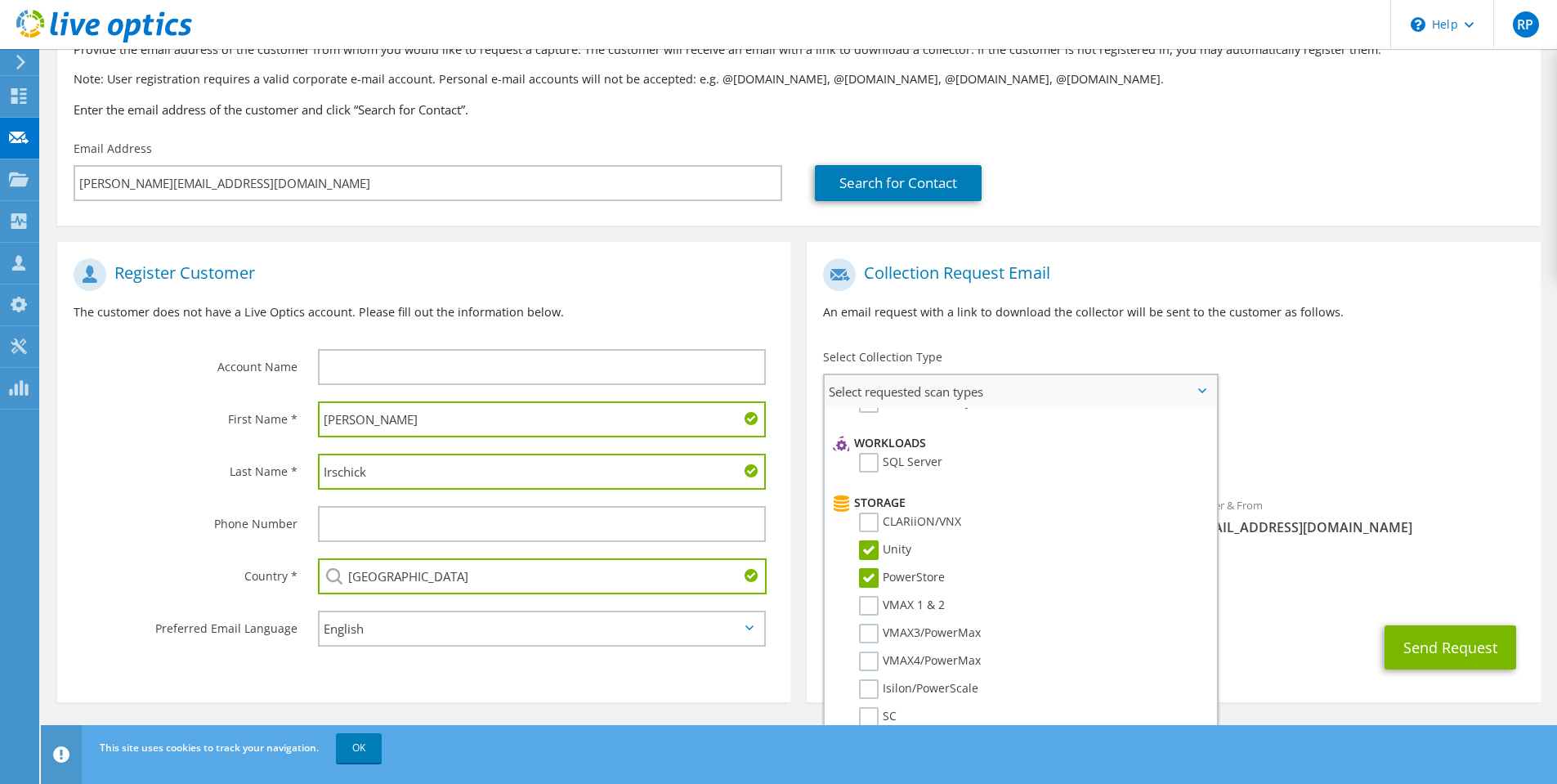
click at [870, 577] on label "PowerStore" at bounding box center [901, 578] width 85 height 20
click at [0, 0] on input "PowerStore" at bounding box center [0, 0] width 0 height 0
click at [871, 546] on label "Unity" at bounding box center [885, 550] width 53 height 20
click at [0, 0] on input "Unity" at bounding box center [0, 0] width 0 height 0
click at [1379, 415] on div "Requested Collections No scans selected Optical Prime Dossier" at bounding box center [1172, 447] width 733 height 66
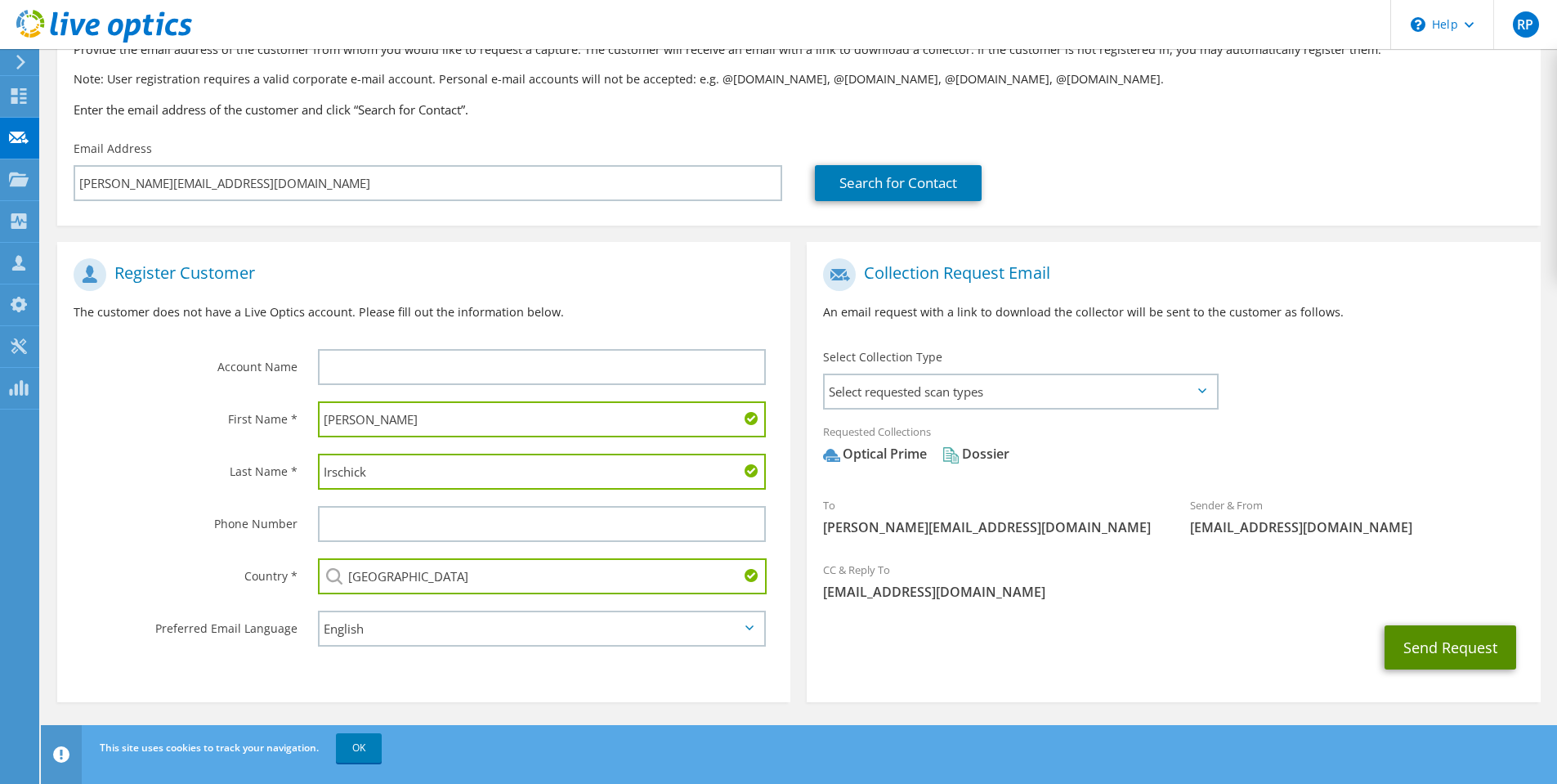
click at [1459, 648] on button "Send Request" at bounding box center [1450, 646] width 131 height 44
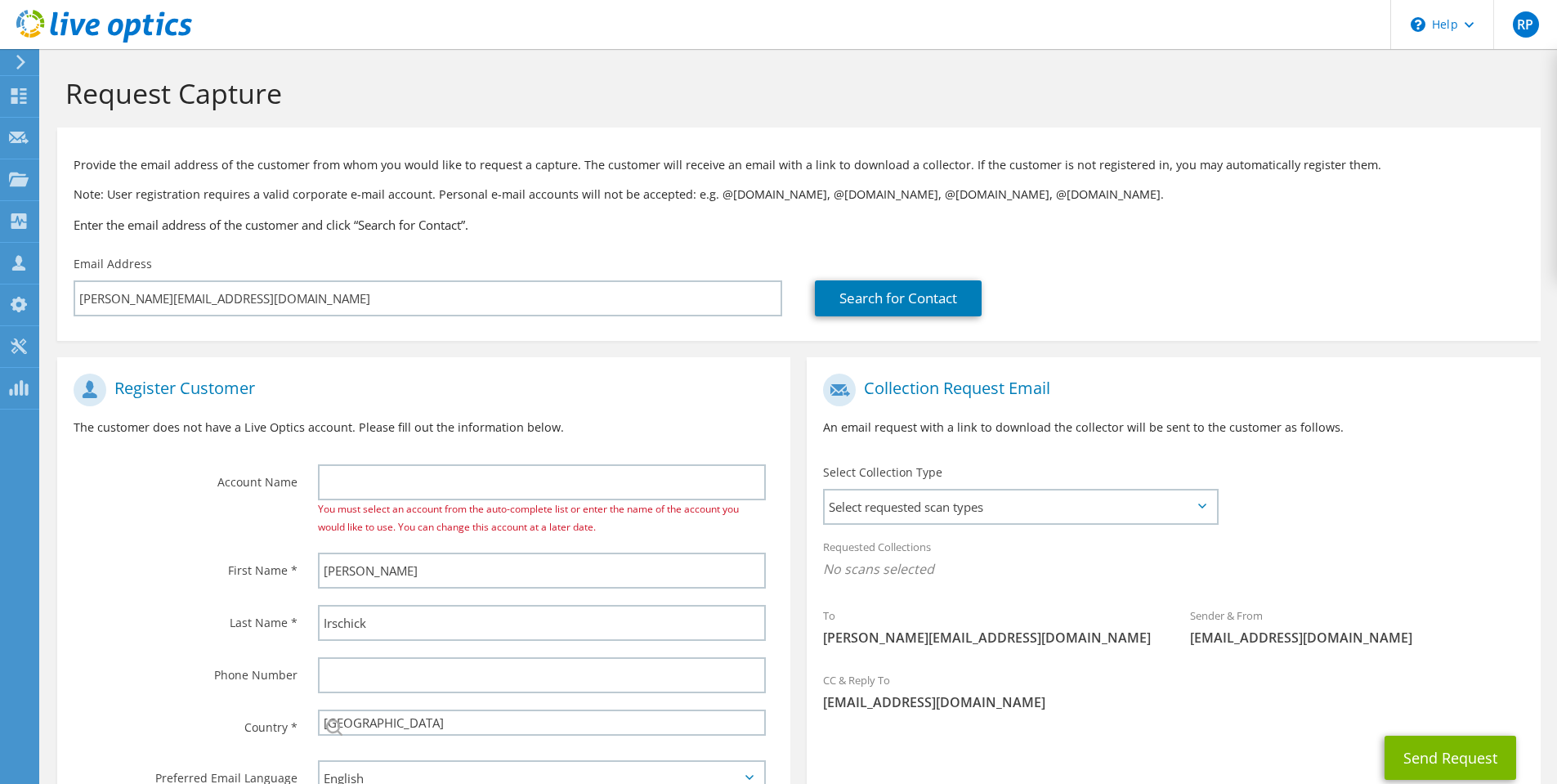
select select "37"
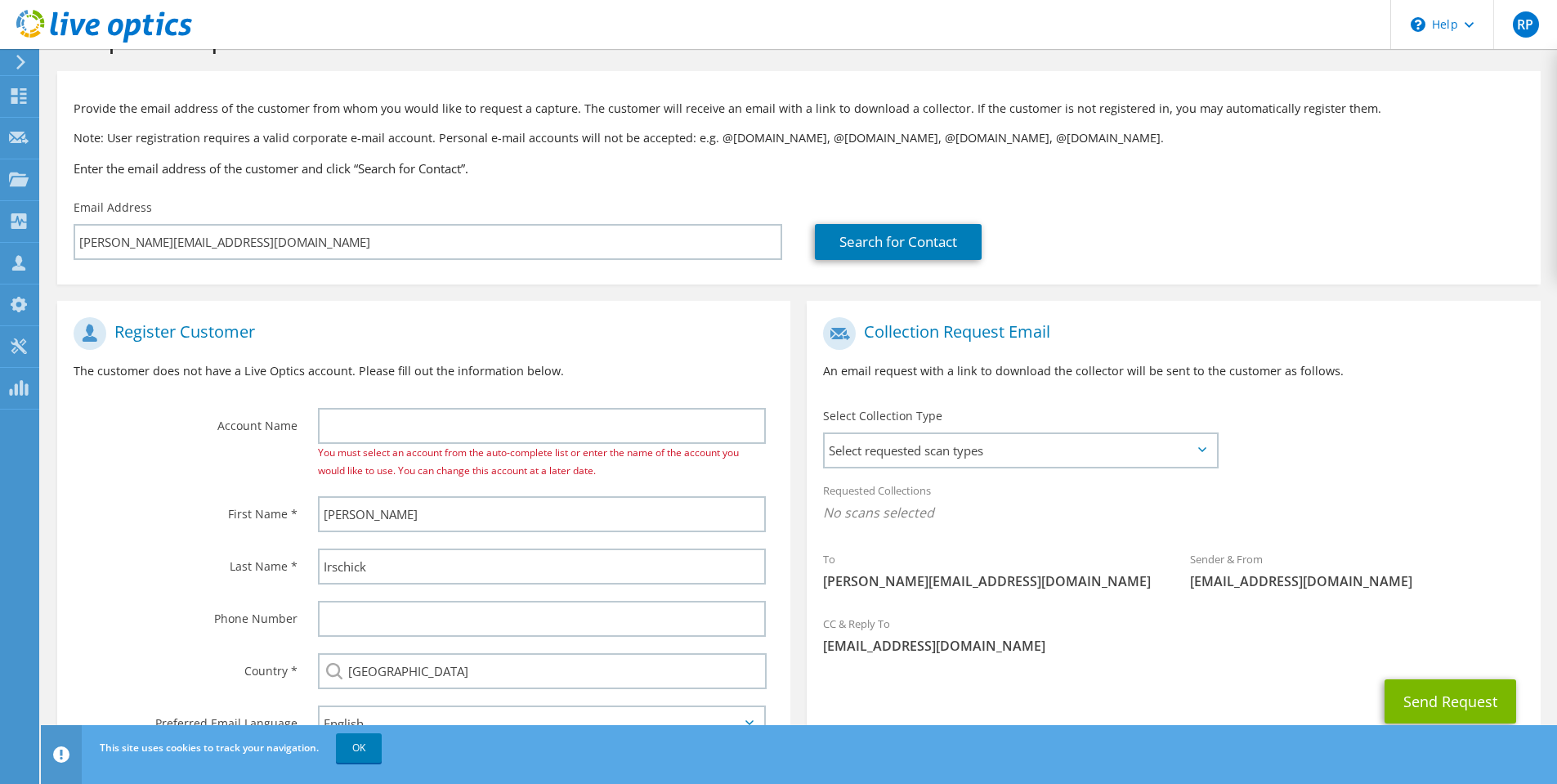
scroll to position [82, 0]
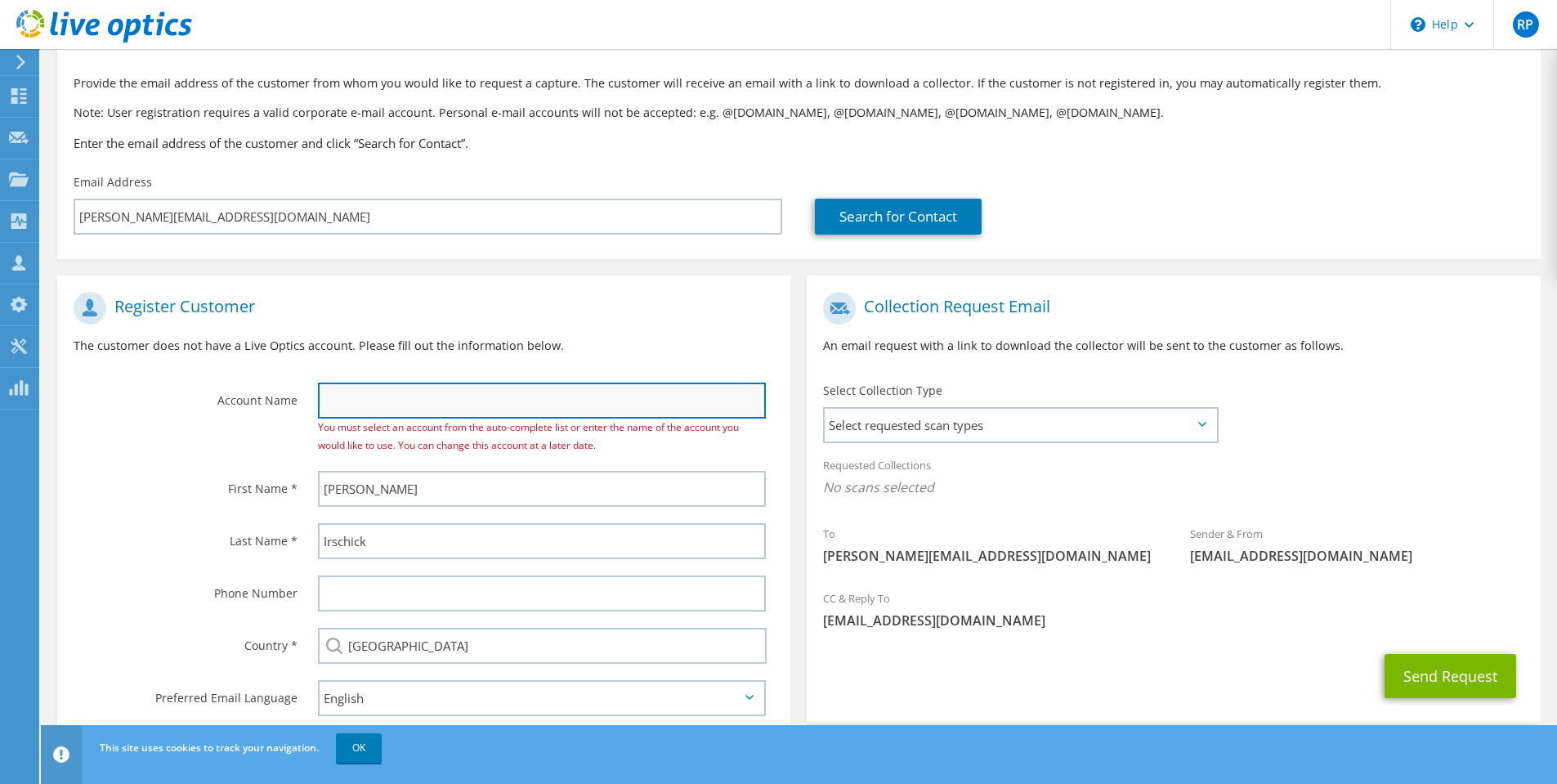
click at [385, 404] on input "text" at bounding box center [541, 400] width 447 height 36
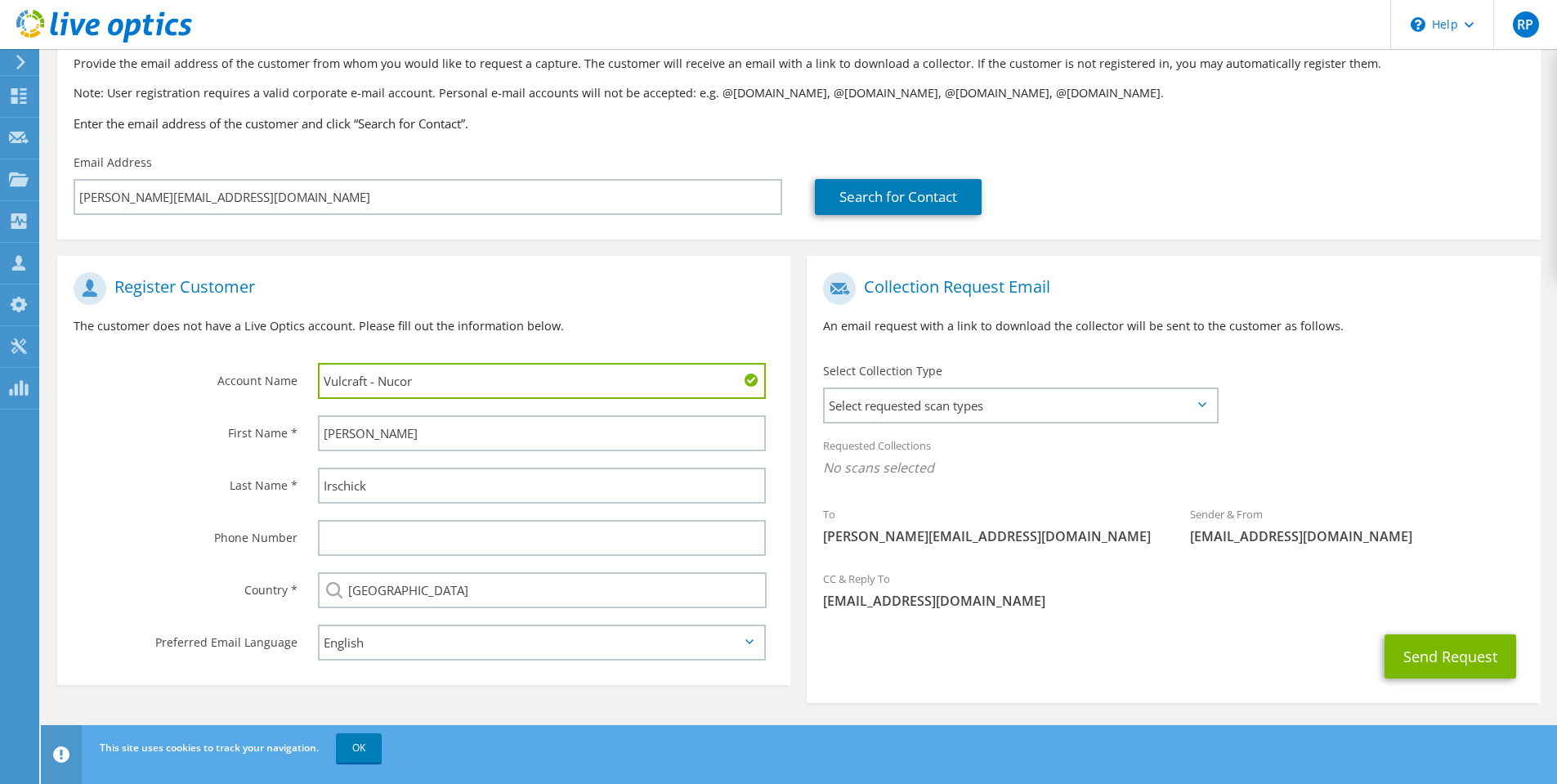
scroll to position [111, 0]
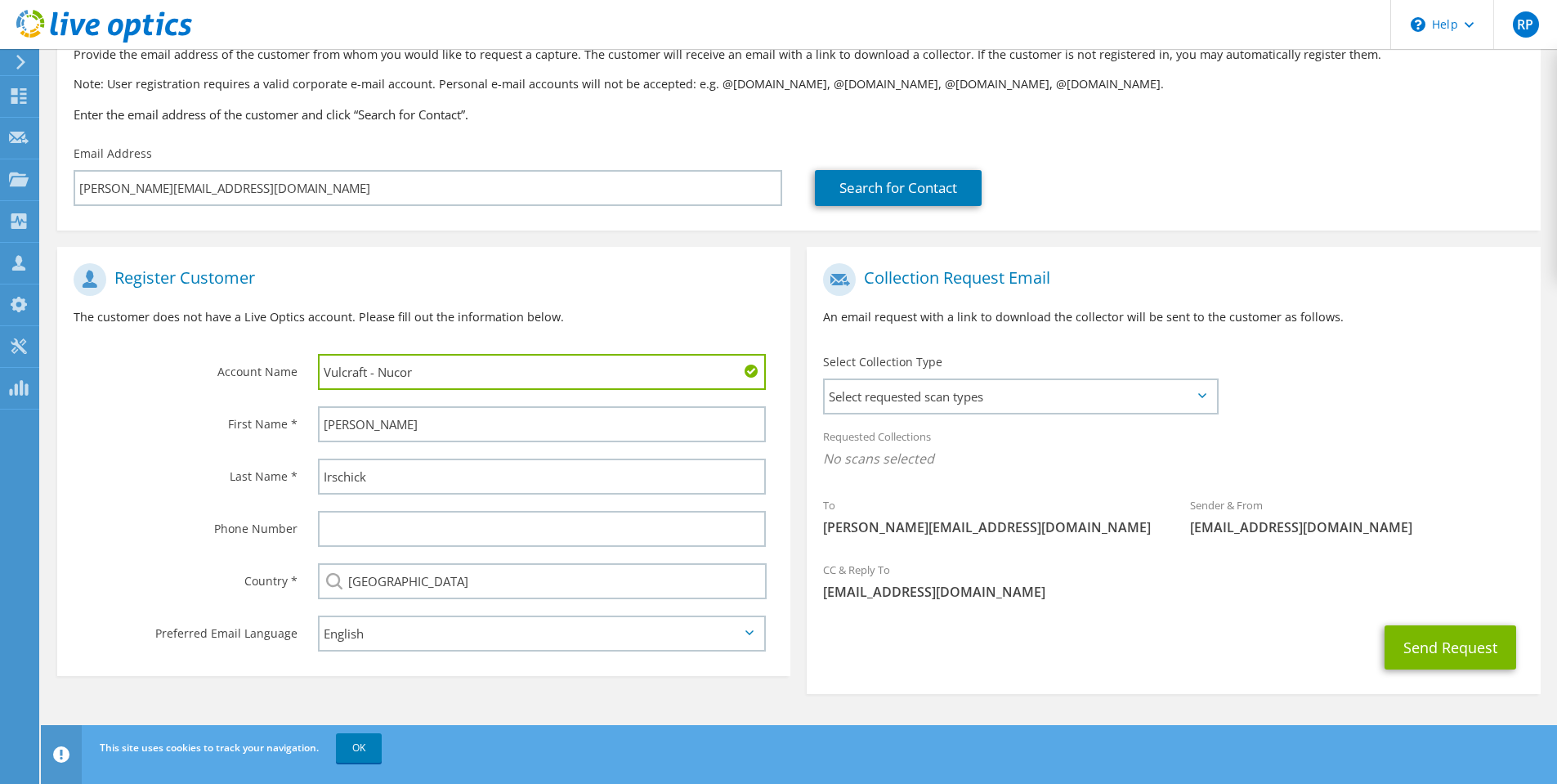
type input "Vulcraft - Nucor"
click at [1202, 396] on icon at bounding box center [1202, 395] width 8 height 5
click at [1198, 397] on icon at bounding box center [1202, 395] width 8 height 5
click at [1074, 404] on span "Select requested scan types" at bounding box center [1020, 396] width 391 height 33
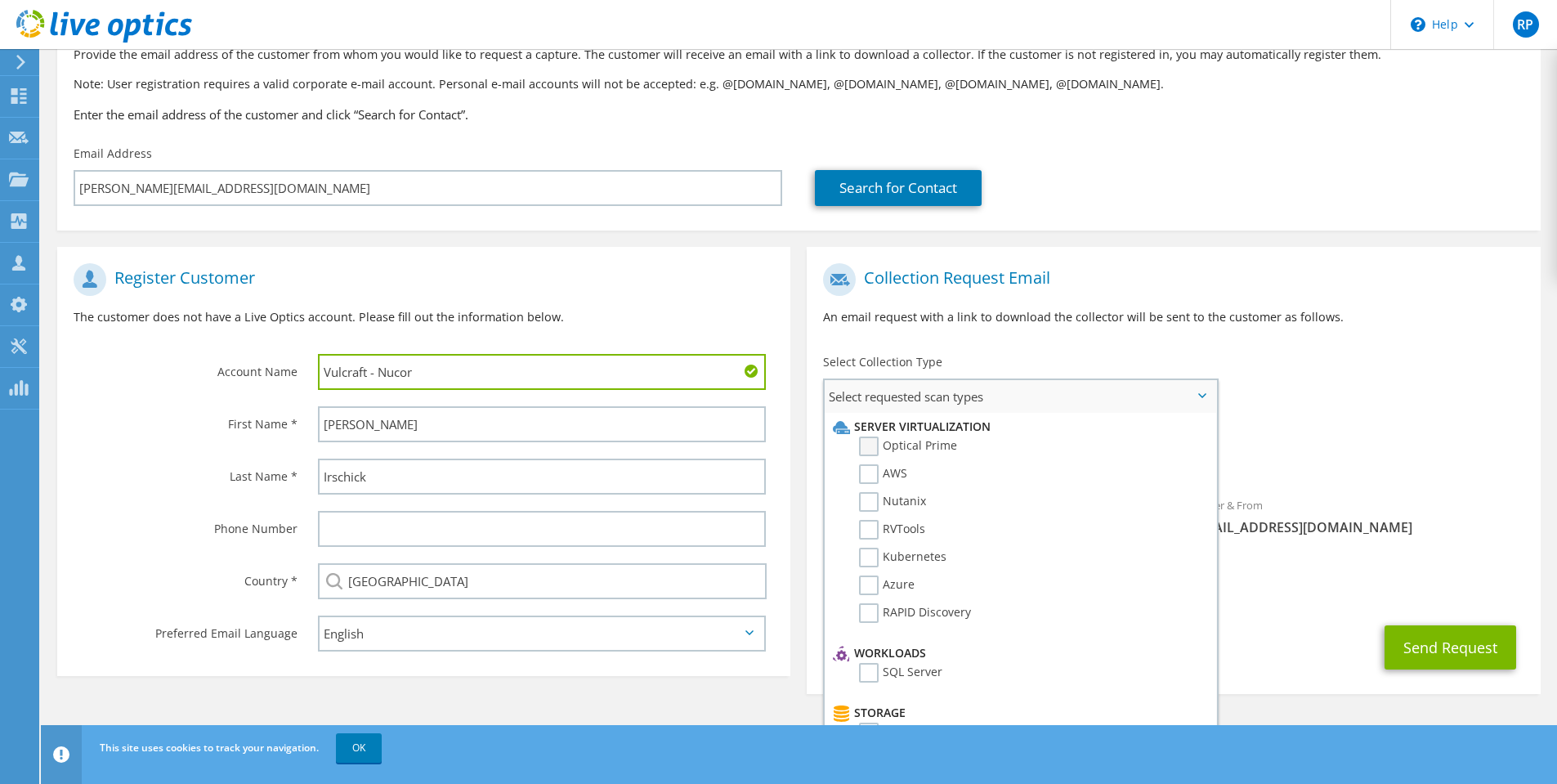
click at [862, 445] on label "Optical Prime" at bounding box center [908, 445] width 98 height 20
click at [0, 0] on input "Optical Prime" at bounding box center [0, 0] width 0 height 0
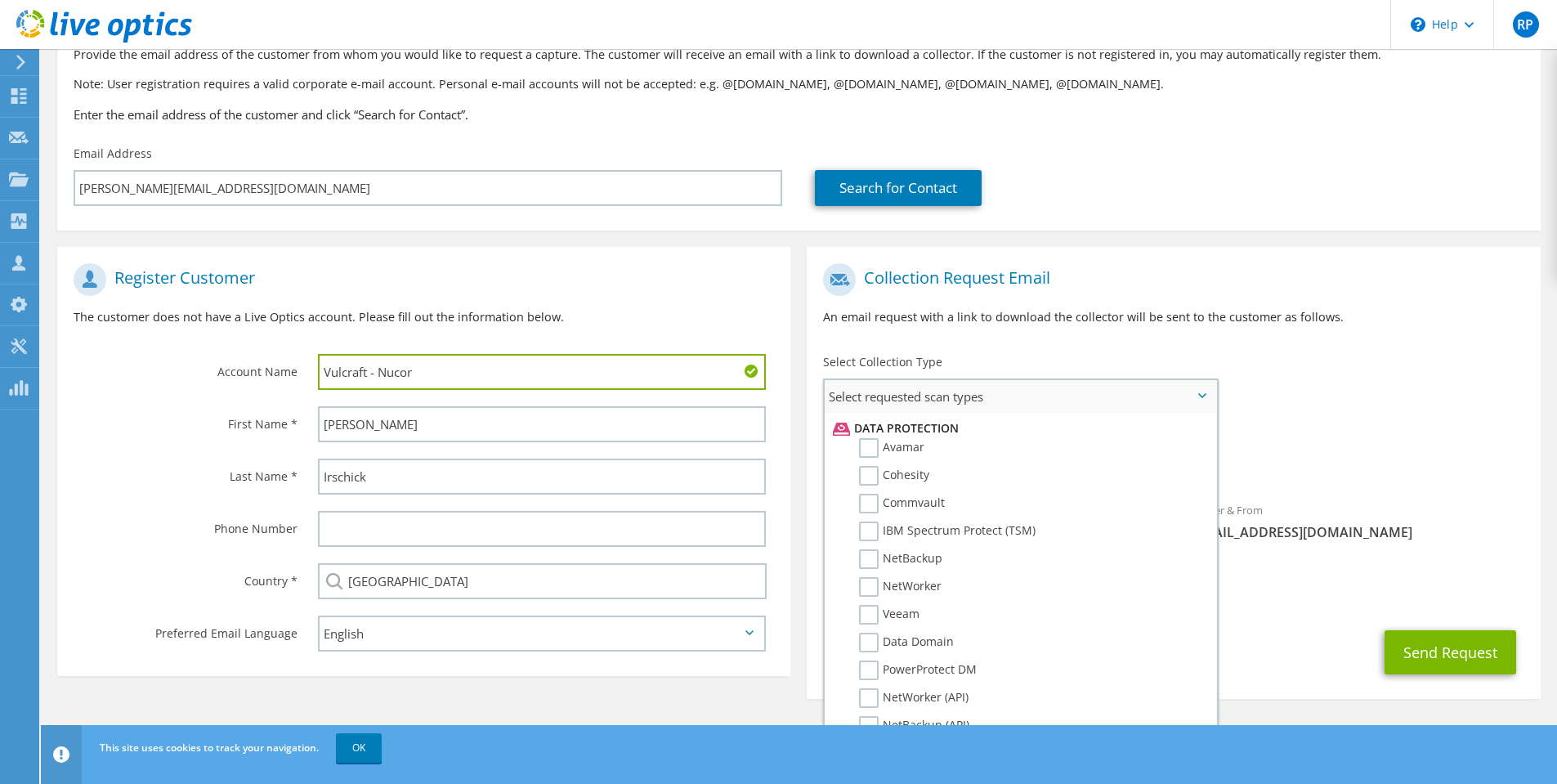
scroll to position [777, 0]
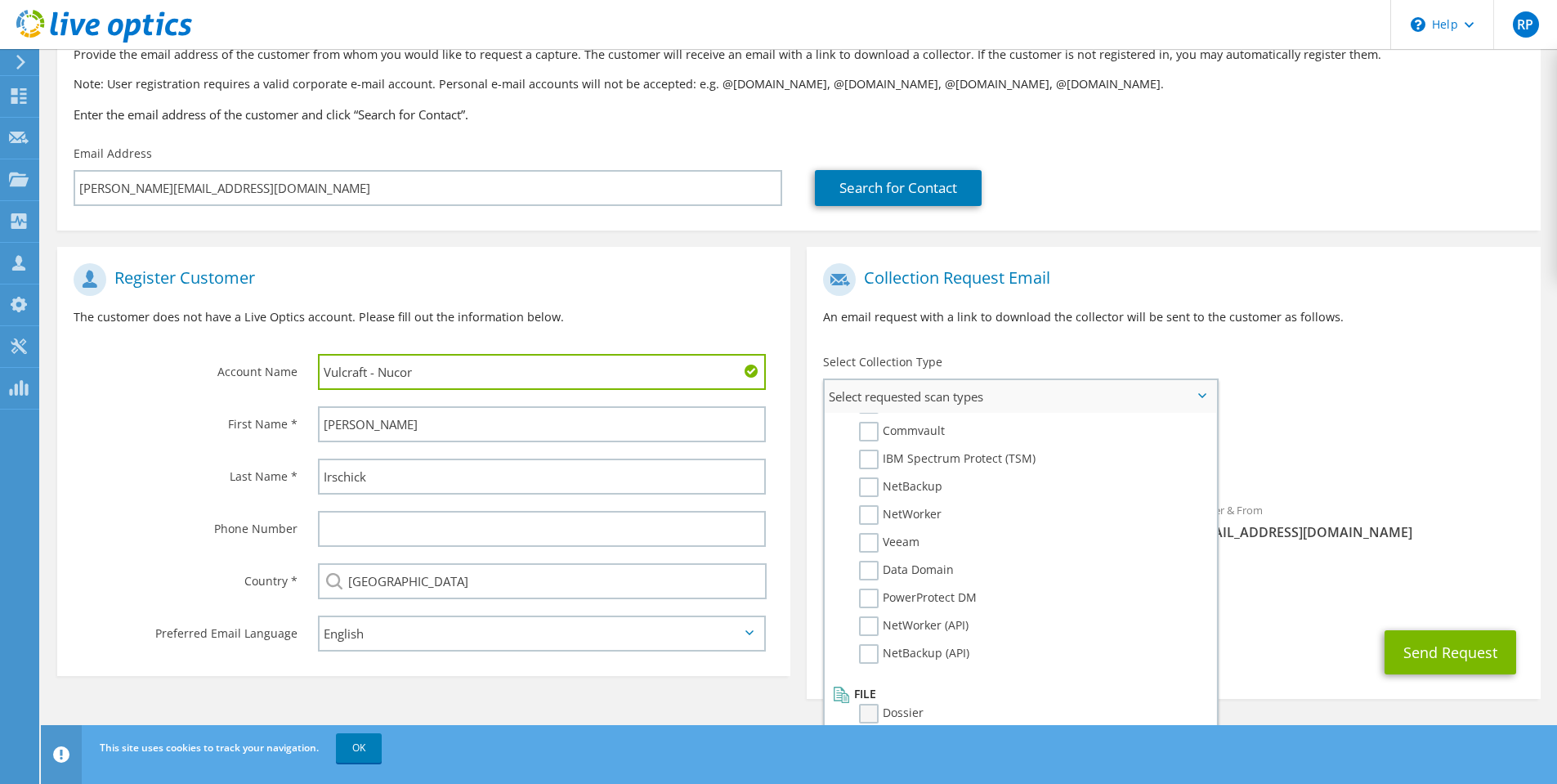
click at [869, 711] on label "Dossier" at bounding box center [891, 713] width 65 height 20
click at [0, 0] on input "Dossier" at bounding box center [0, 0] width 0 height 0
click at [1247, 604] on span "[EMAIL_ADDRESS][DOMAIN_NAME]" at bounding box center [1172, 596] width 701 height 18
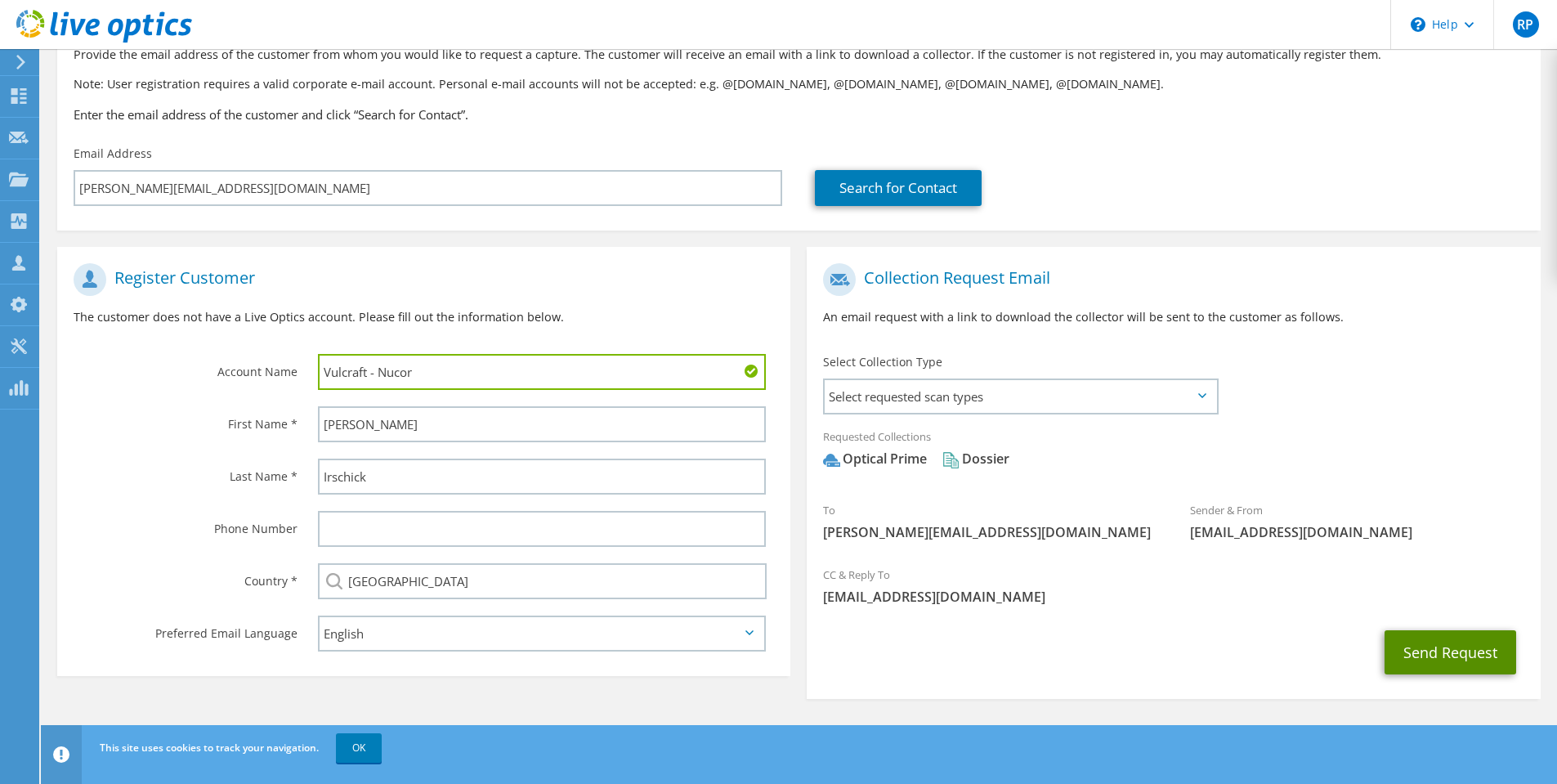
click at [1457, 650] on button "Send Request" at bounding box center [1450, 652] width 131 height 44
